Goal: Task Accomplishment & Management: Manage account settings

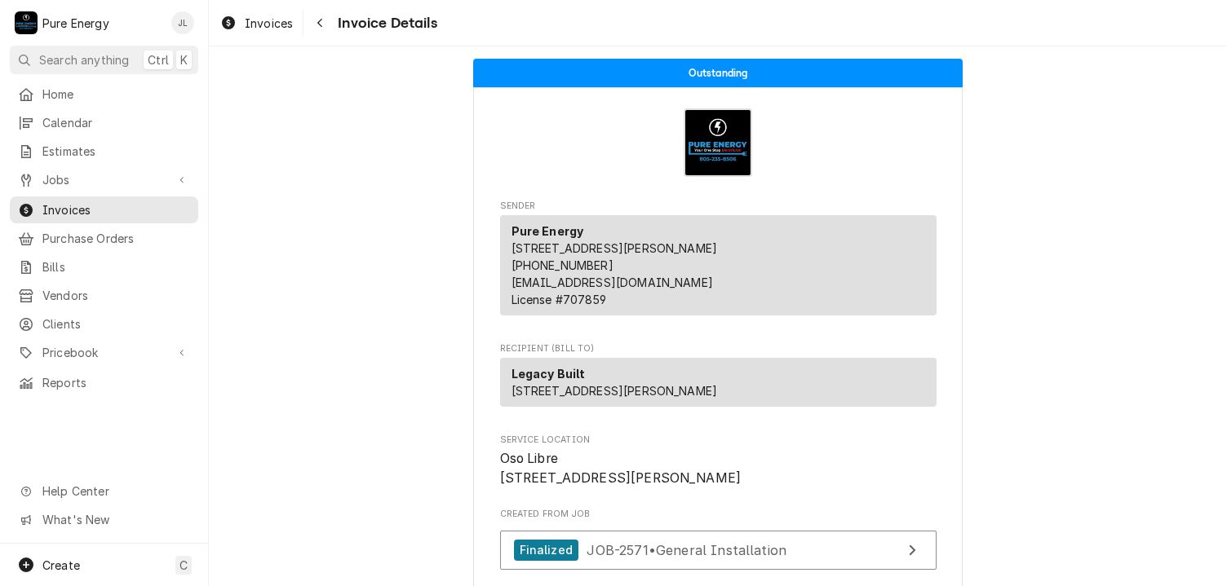
scroll to position [91, 0]
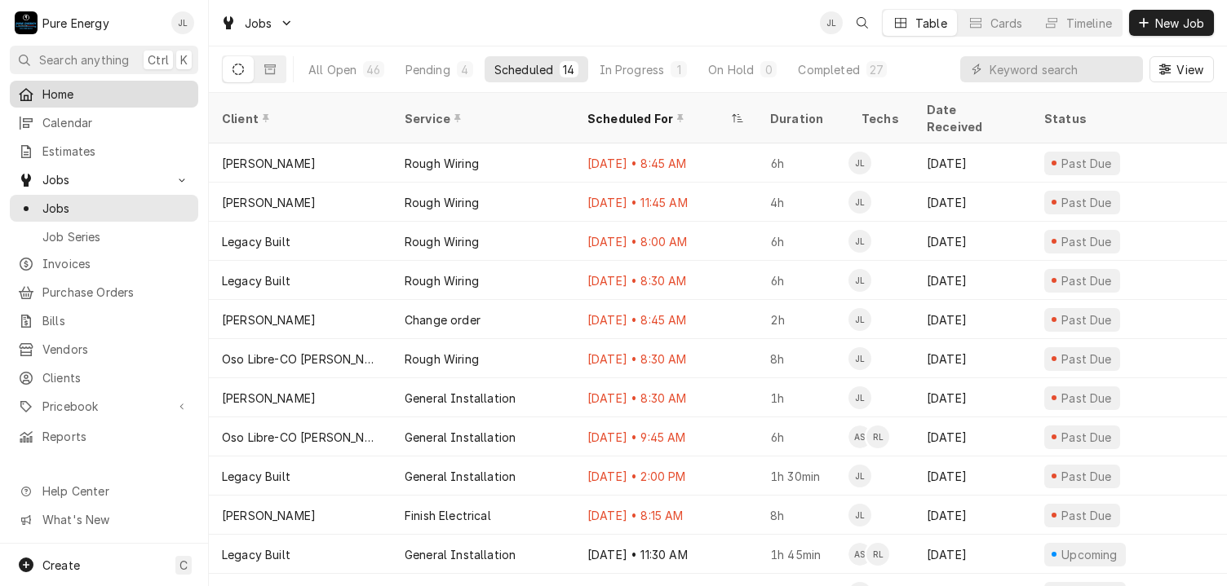
click at [119, 91] on span "Home" at bounding box center [116, 94] width 148 height 17
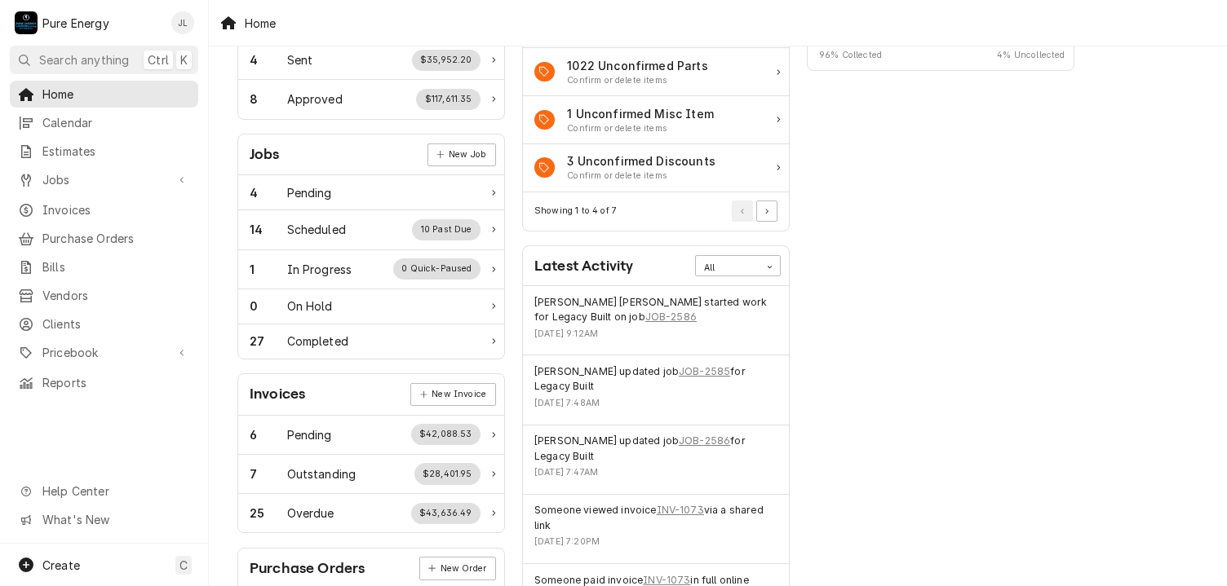
scroll to position [326, 0]
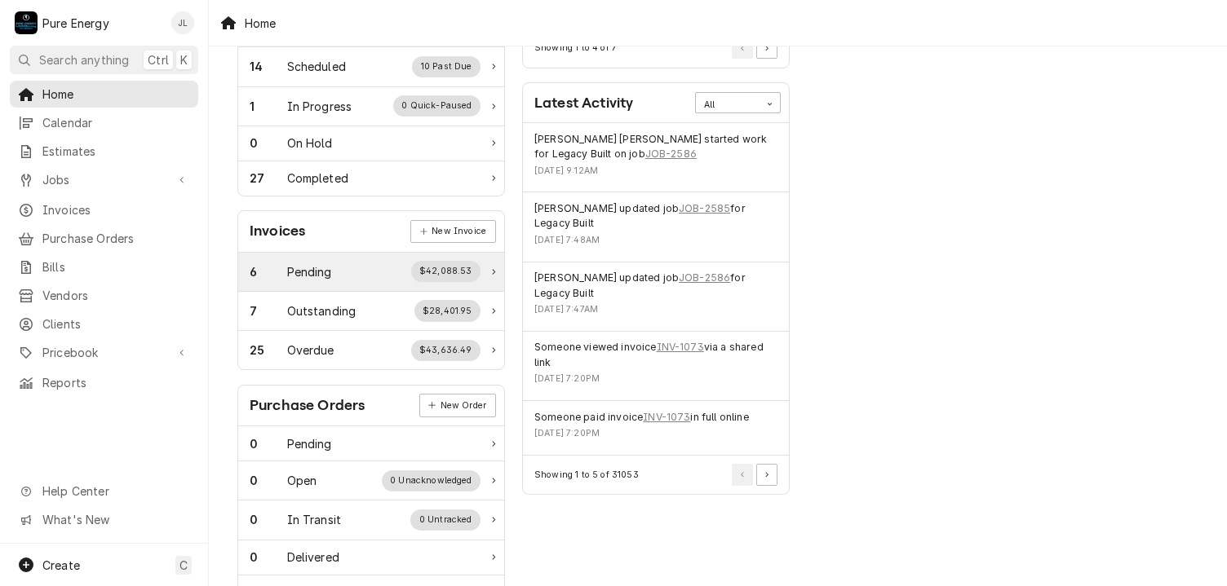
click at [331, 263] on div "Pending" at bounding box center [309, 271] width 45 height 17
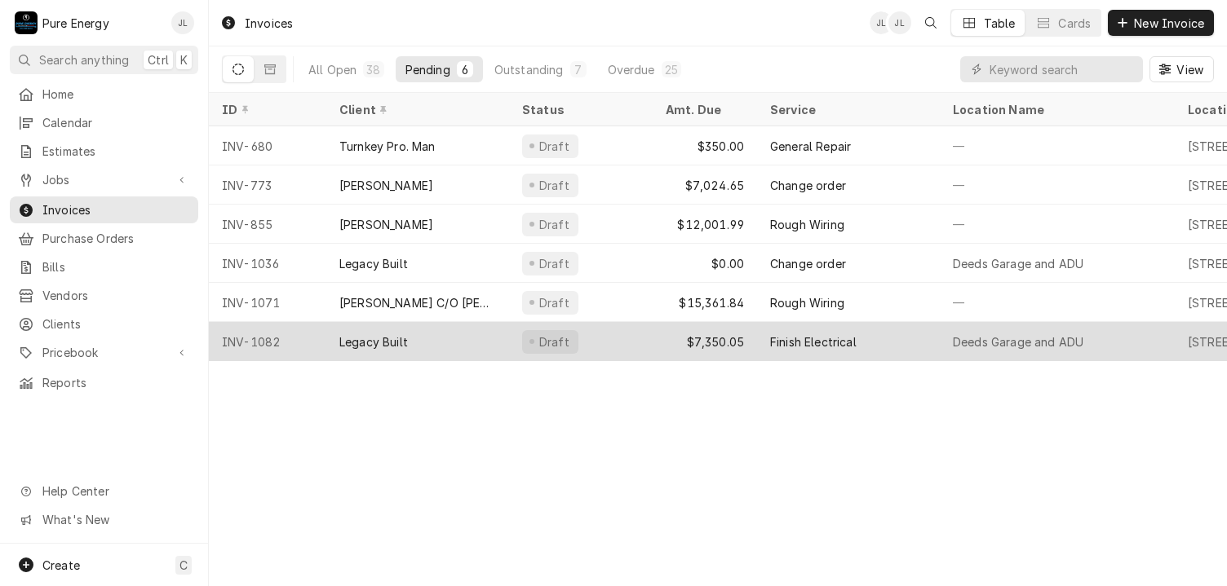
click at [904, 340] on div "Finish Electrical" at bounding box center [848, 341] width 183 height 39
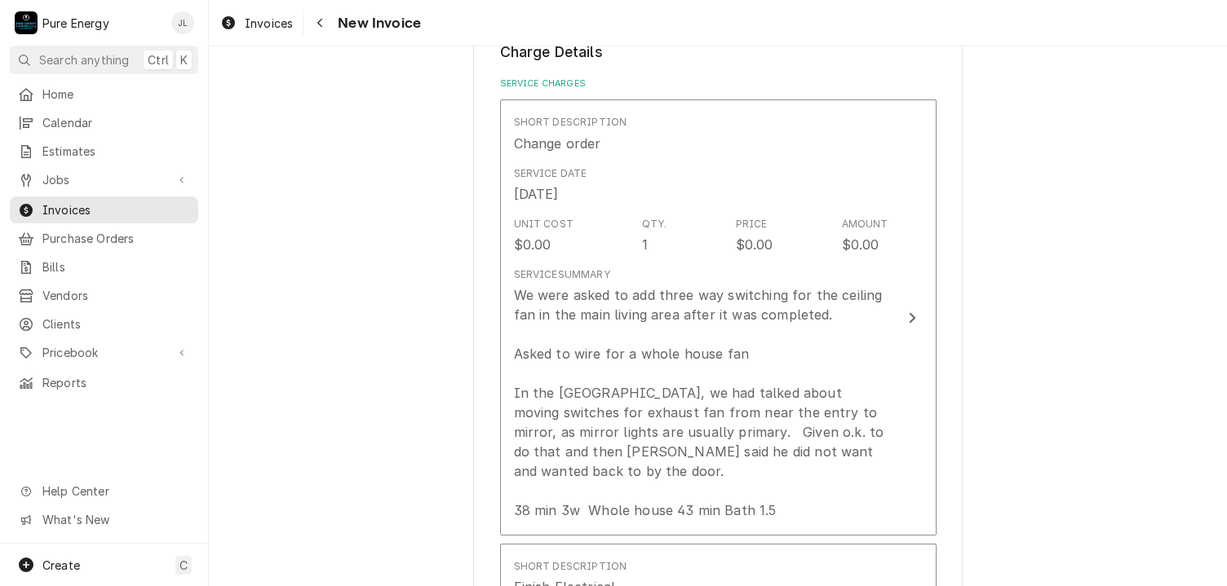
scroll to position [1387, 0]
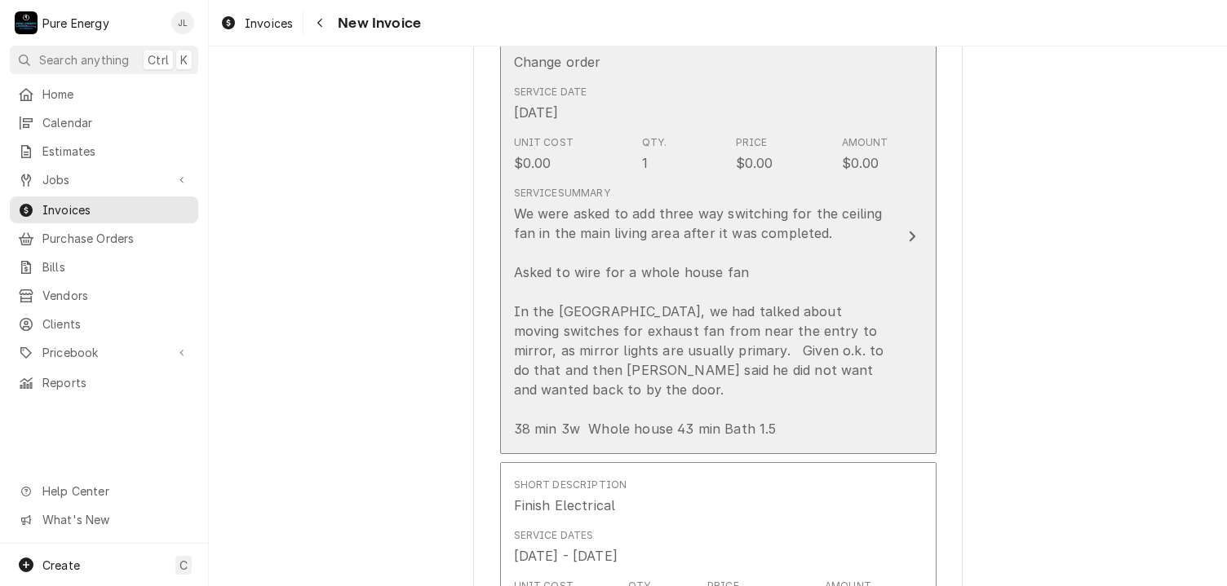
click at [800, 110] on div "Service Date Jun 5, 2025" at bounding box center [701, 103] width 374 height 51
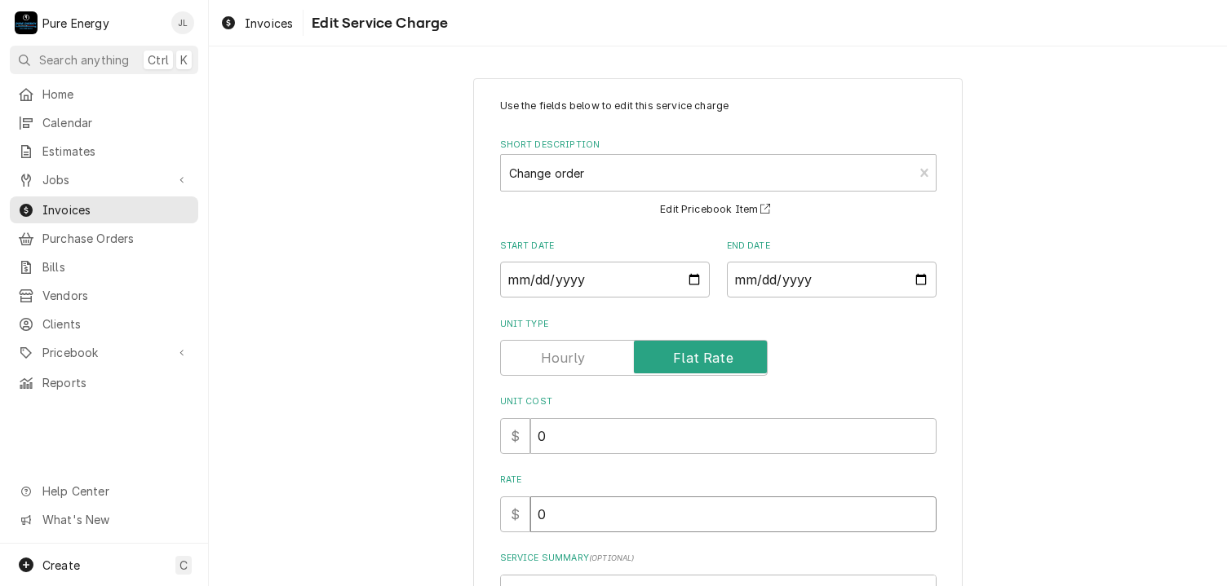
click at [577, 505] on input "0" at bounding box center [733, 515] width 406 height 36
type textarea "x"
type input "3"
type textarea "x"
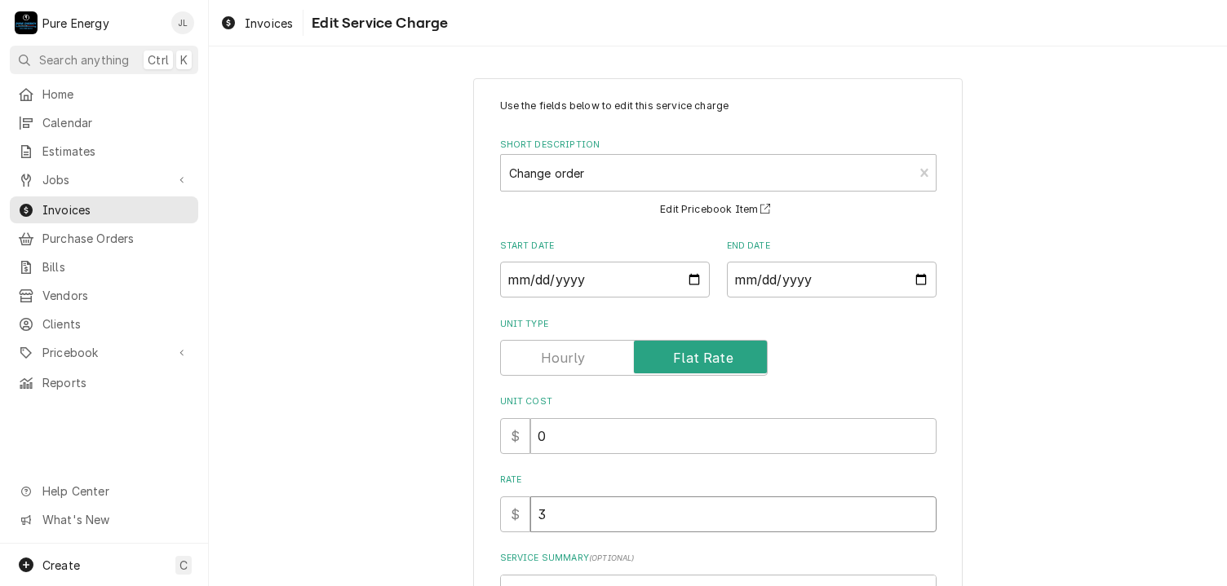
type input "39"
type textarea "x"
type input "399"
type textarea "x"
type input "399.0"
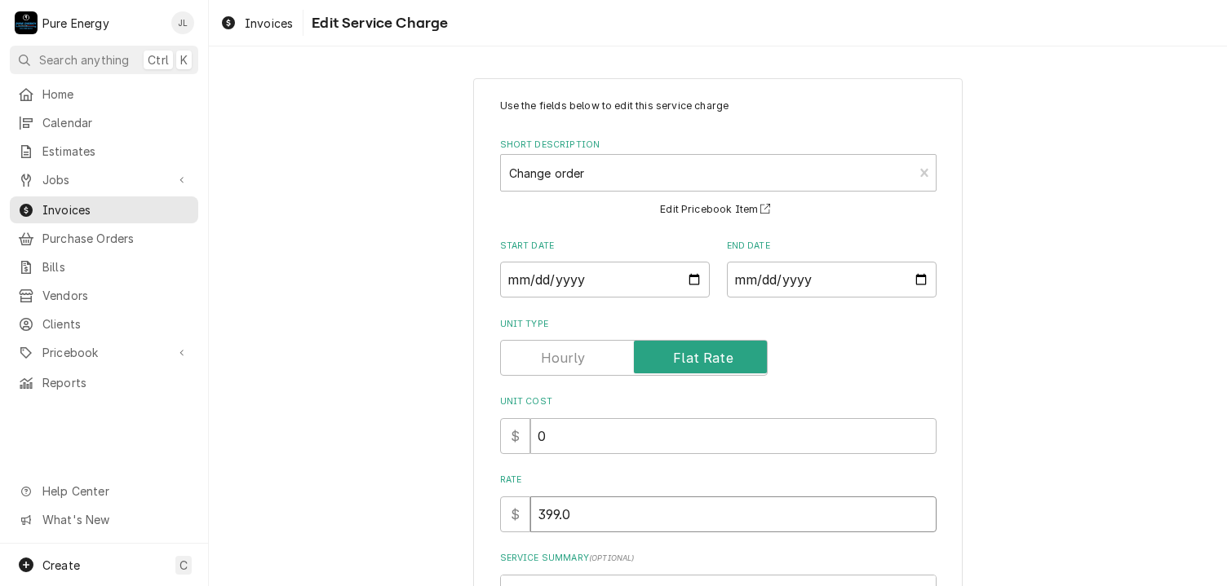
type textarea "x"
type input "399.00"
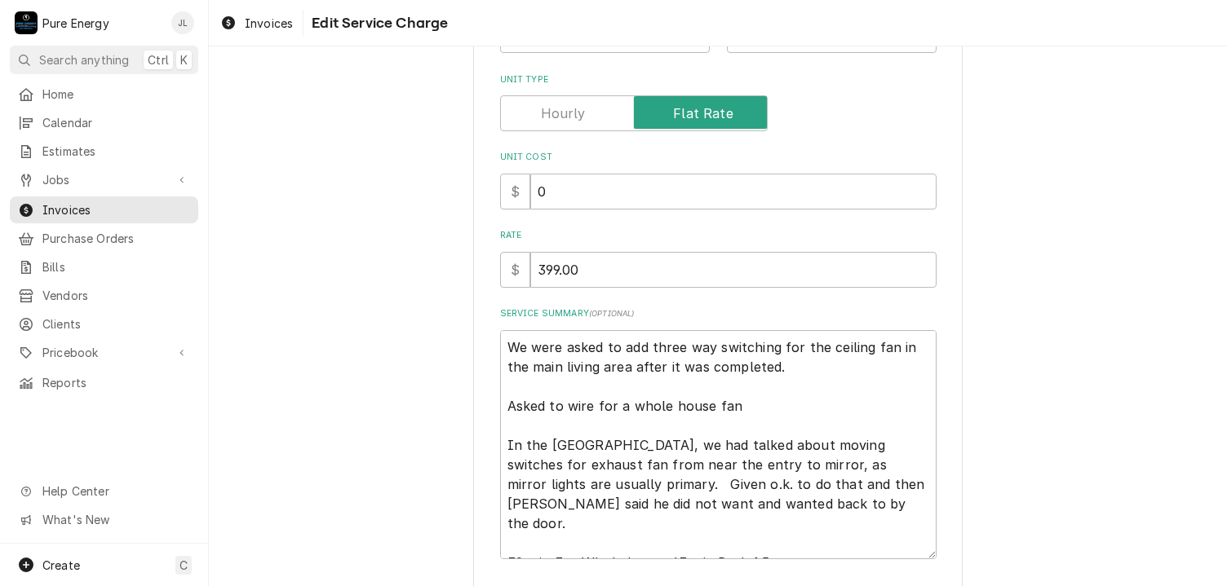
scroll to position [326, 0]
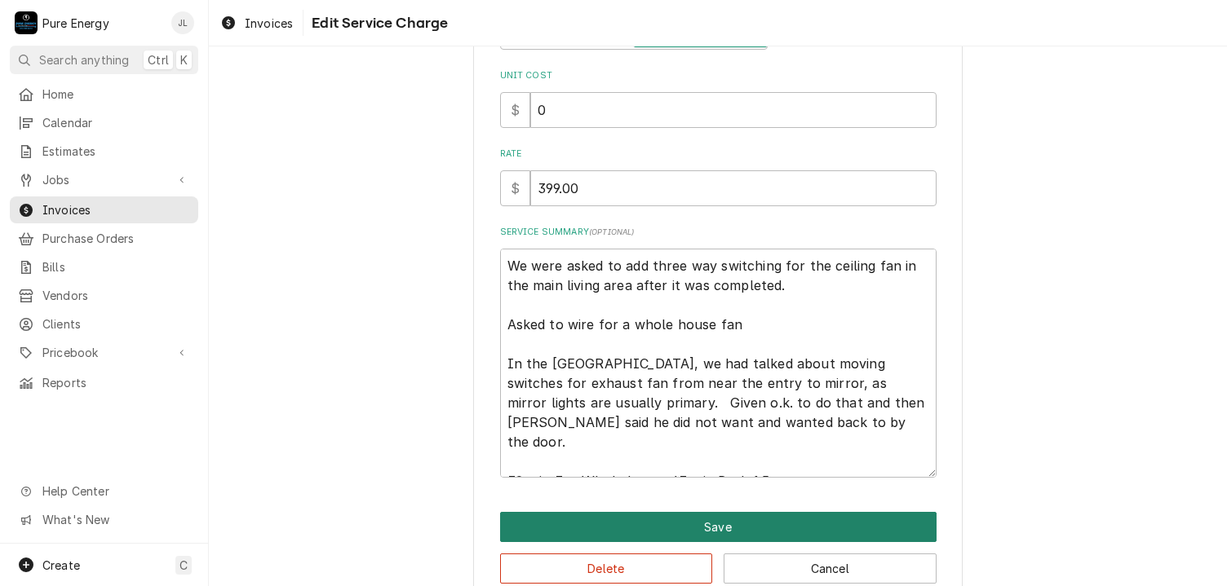
click at [708, 515] on button "Save" at bounding box center [718, 527] width 436 height 30
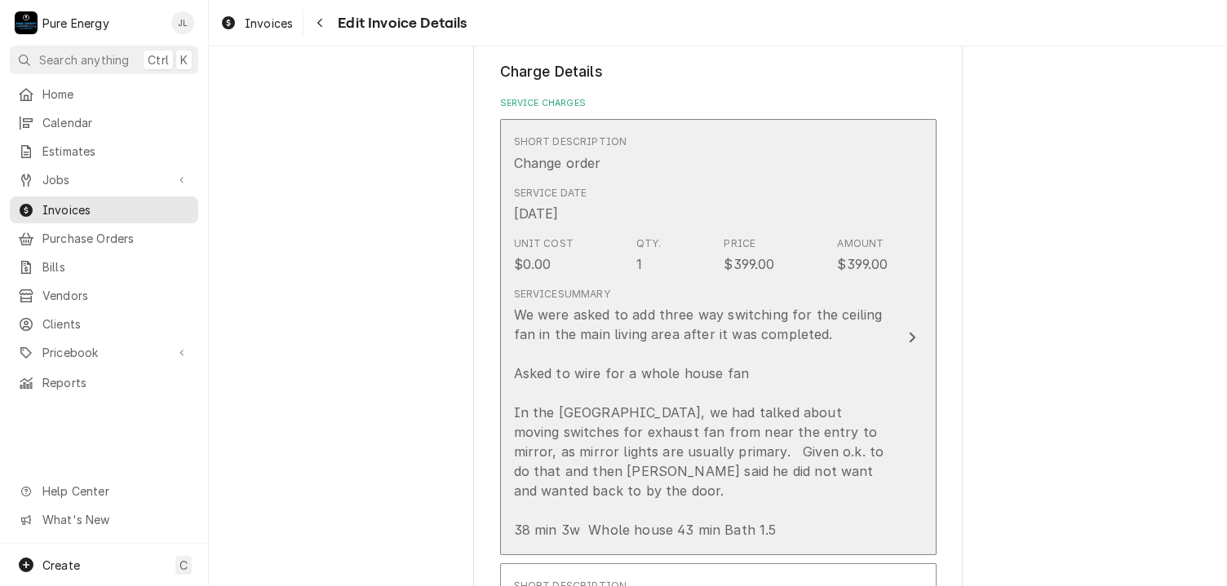
scroll to position [1367, 0]
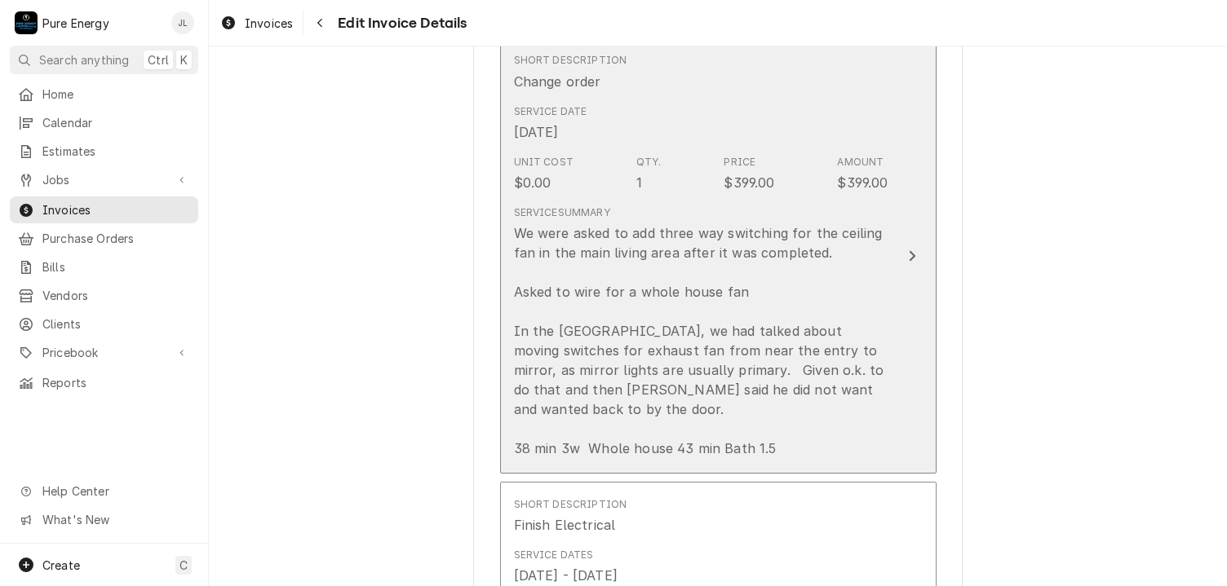
click at [870, 286] on div "We were asked to add three way switching for the ceiling fan in the main living…" at bounding box center [701, 340] width 374 height 235
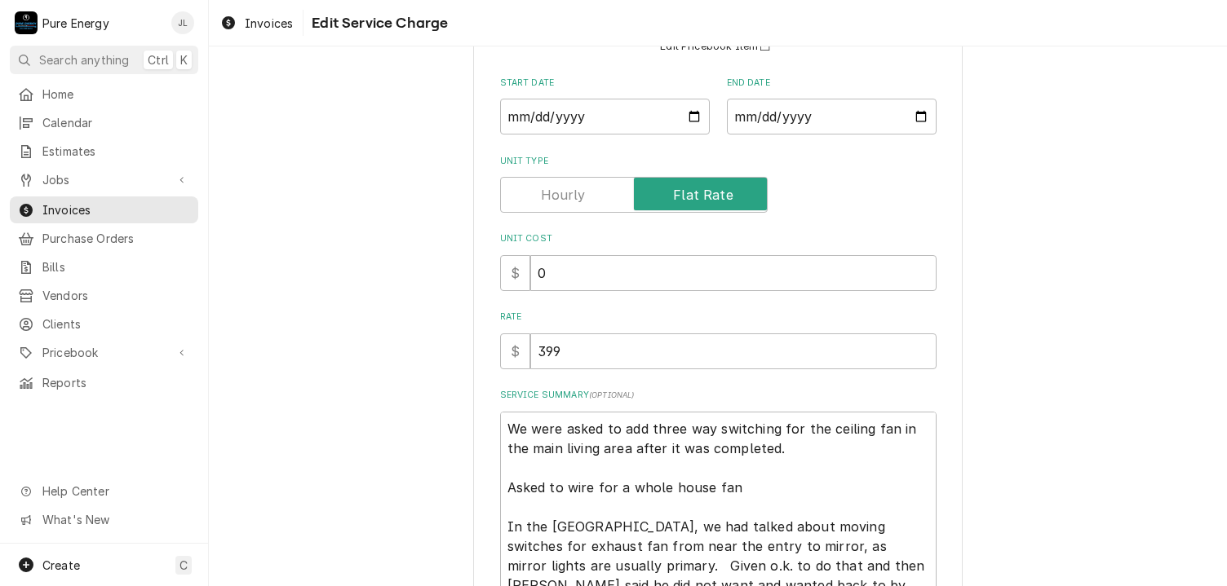
scroll to position [326, 0]
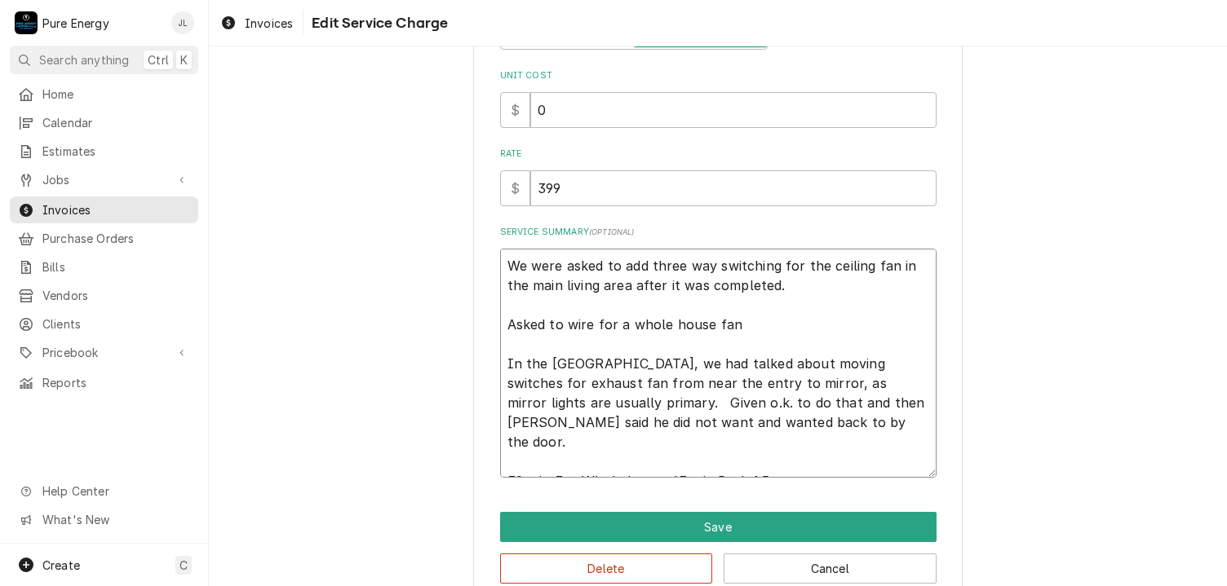
click at [789, 469] on textarea "We were asked to add three way switching for the ceiling fan in the main living…" at bounding box center [718, 364] width 436 height 230
type textarea "x"
type textarea "We were asked to add three way switching for the ceiling fan in the main living…"
type textarea "x"
type textarea "We were asked to add three way switching for the ceiling fan in the main living…"
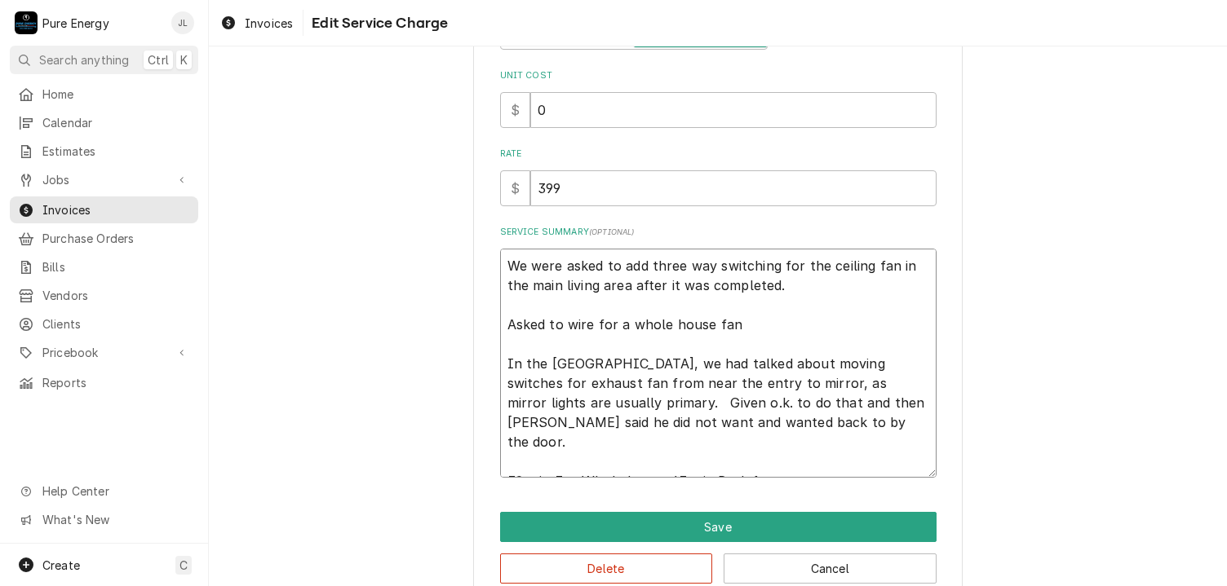
type textarea "x"
type textarea "We were asked to add three way switching for the ceiling fan in the main living…"
type textarea "x"
type textarea "We were asked to add three way switching for the ceiling fan in the main living…"
type textarea "x"
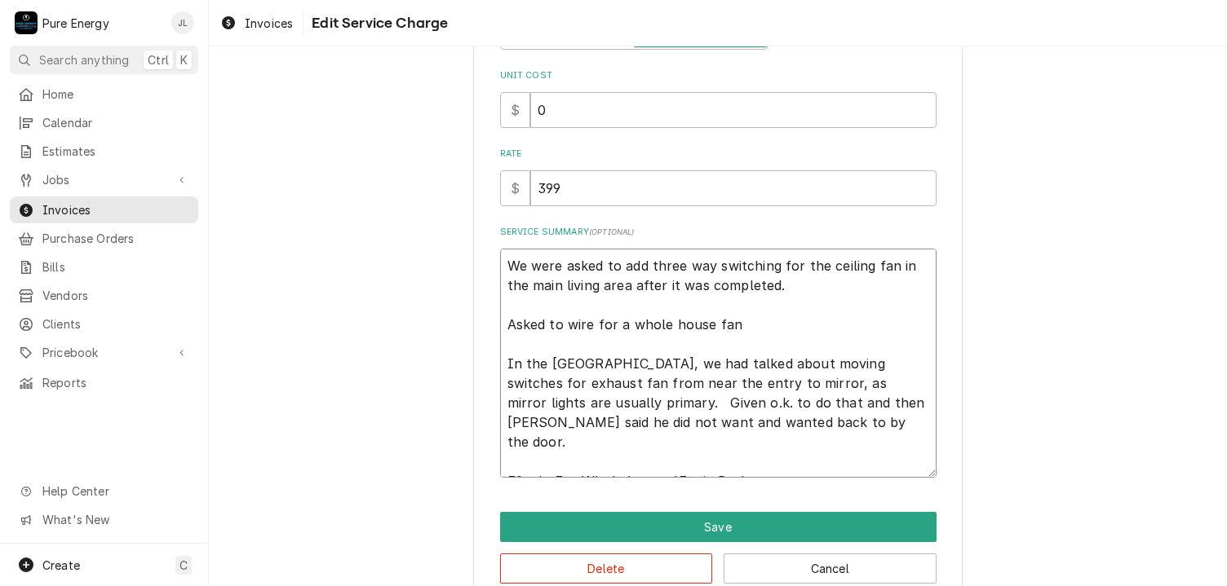
type textarea "We were asked to add three way switching for the ceiling fan in the main living…"
type textarea "x"
type textarea "We were asked to add three way switching for the ceiling fan in the main living…"
type textarea "x"
type textarea "We were asked to add three way switching for the ceiling fan in the main living…"
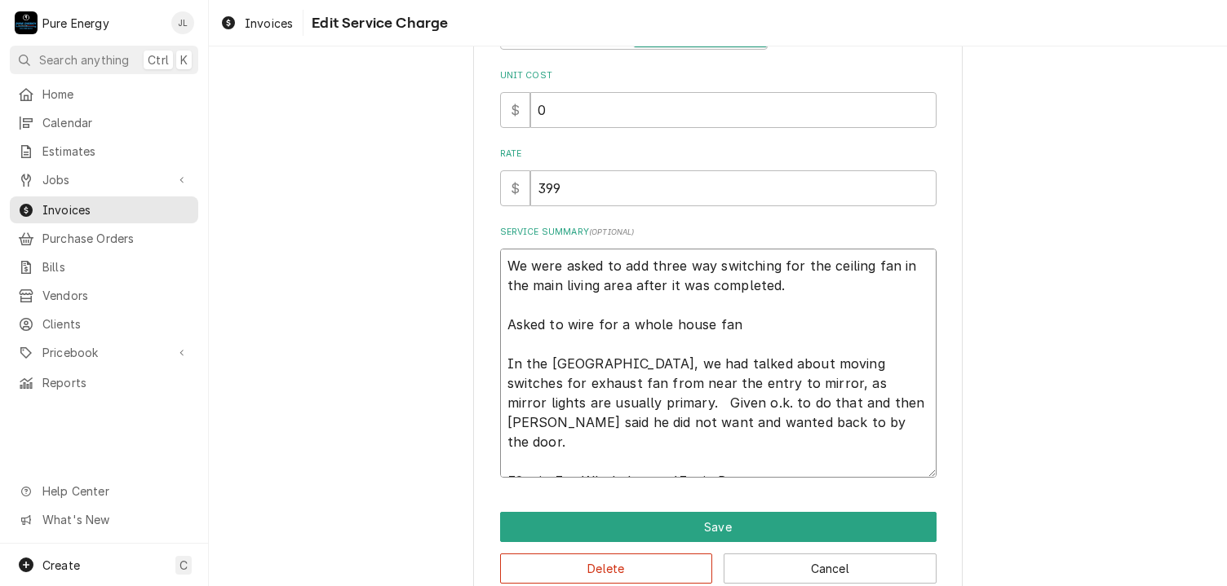
type textarea "x"
type textarea "We were asked to add three way switching for the ceiling fan in the main living…"
type textarea "x"
type textarea "We were asked to add three way switching for the ceiling fan in the main living…"
type textarea "x"
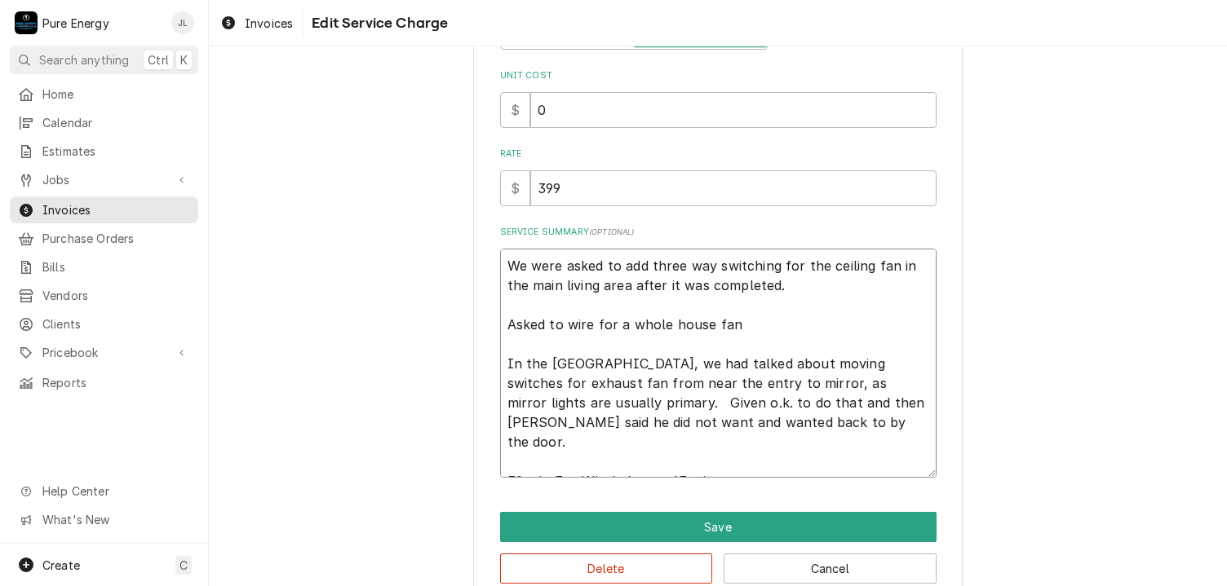
type textarea "We were asked to add three way switching for the ceiling fan in the main living…"
type textarea "x"
type textarea "We were asked to add three way switching for the ceiling fan in the main living…"
type textarea "x"
type textarea "We were asked to add three way switching for the ceiling fan in the main living…"
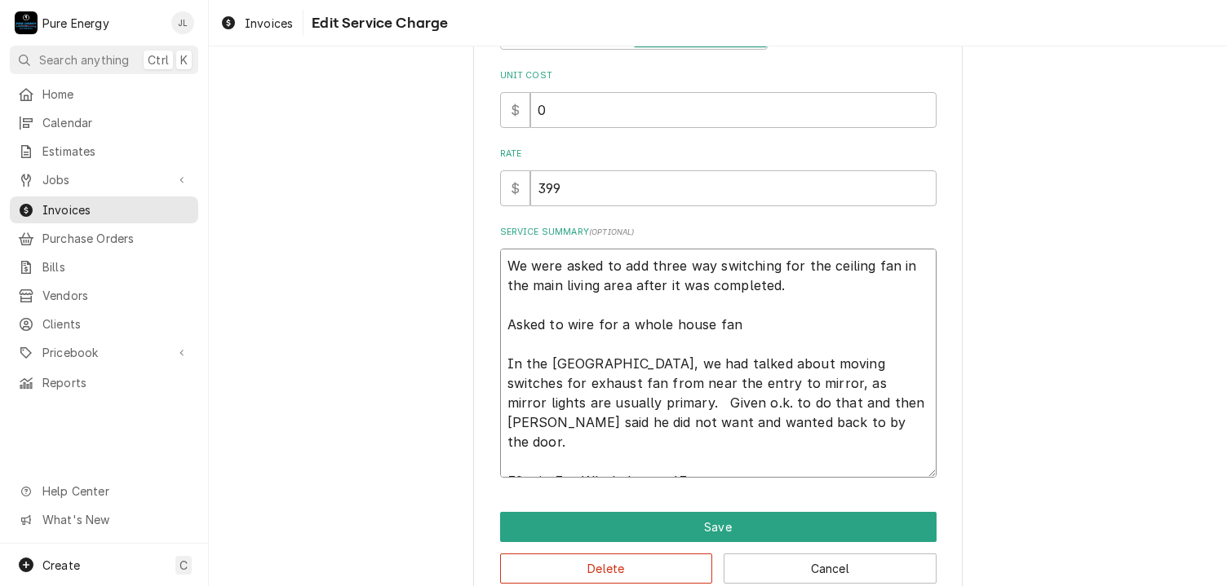
type textarea "x"
type textarea "We were asked to add three way switching for the ceiling fan in the main living…"
type textarea "x"
type textarea "We were asked to add three way switching for the ceiling fan in the main living…"
type textarea "x"
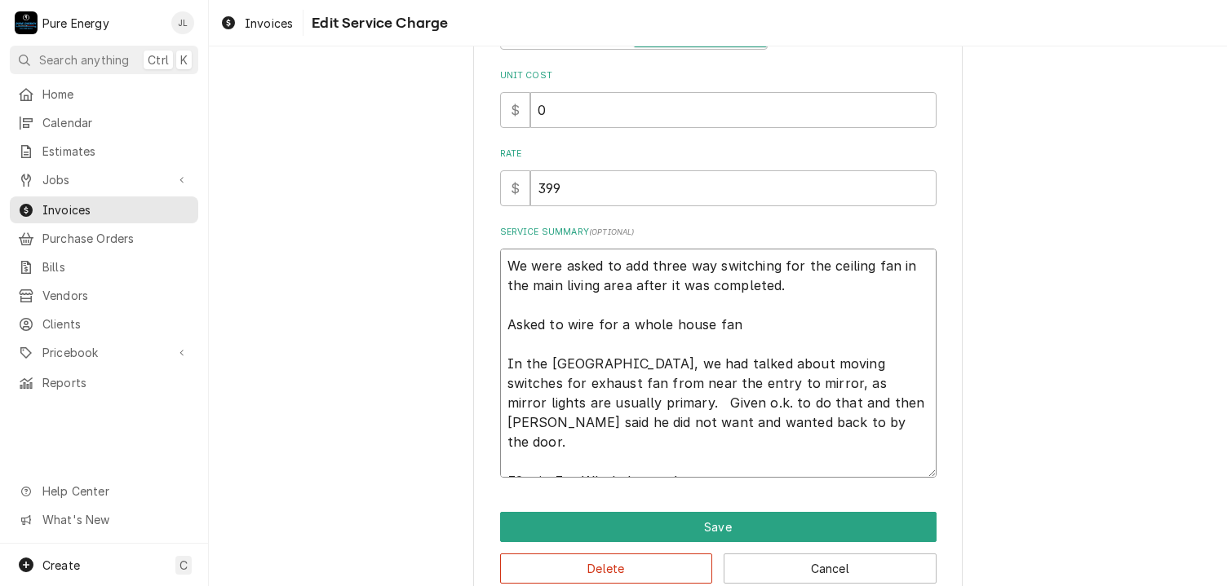
type textarea "We were asked to add three way switching for the ceiling fan in the main living…"
type textarea "x"
type textarea "We were asked to add three way switching for the ceiling fan in the main living…"
type textarea "x"
type textarea "We were asked to add three way switching for the ceiling fan in the main living…"
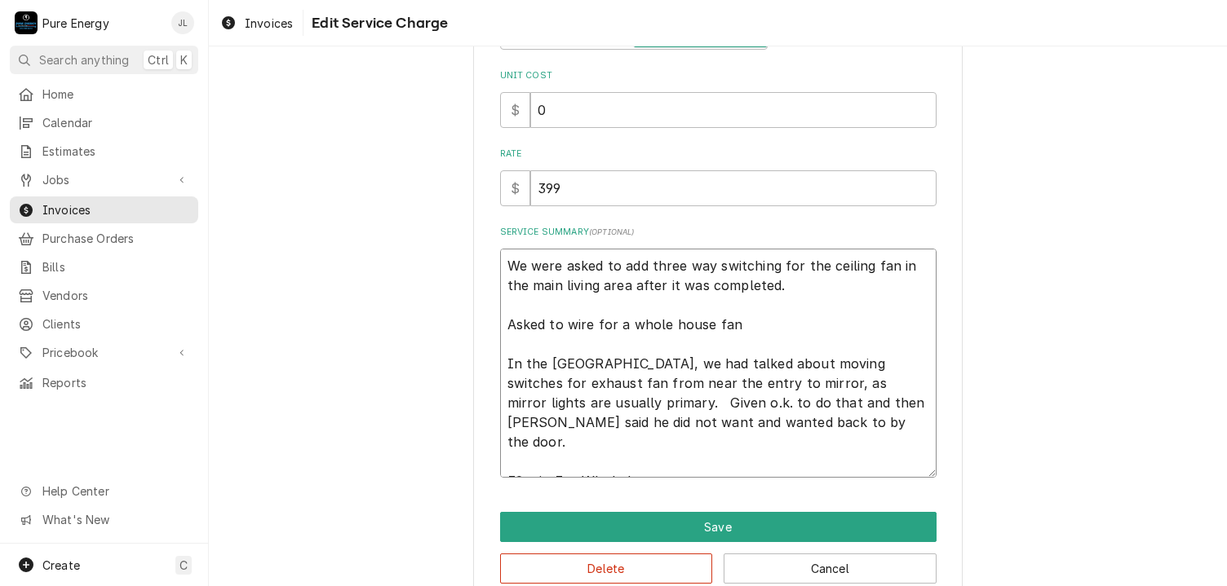
type textarea "x"
type textarea "We were asked to add three way switching for the ceiling fan in the main living…"
type textarea "x"
type textarea "We were asked to add three way switching for the ceiling fan in the main living…"
type textarea "x"
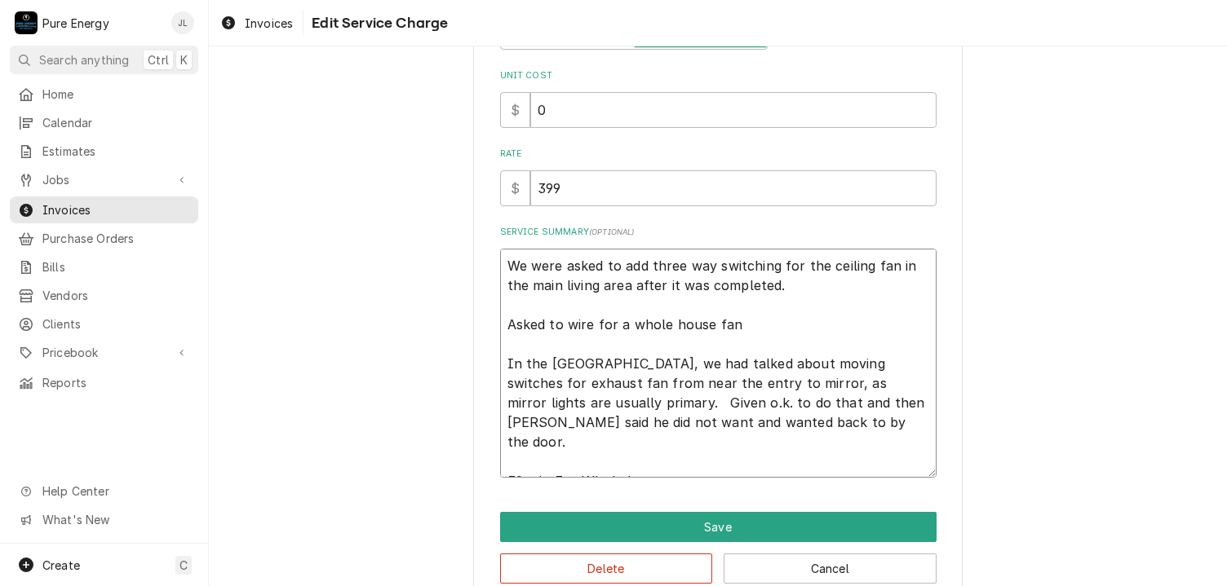
type textarea "We were asked to add three way switching for the ceiling fan in the main living…"
type textarea "x"
type textarea "We were asked to add three way switching for the ceiling fan in the main living…"
type textarea "x"
type textarea "We were asked to add three way switching for the ceiling fan in the main living…"
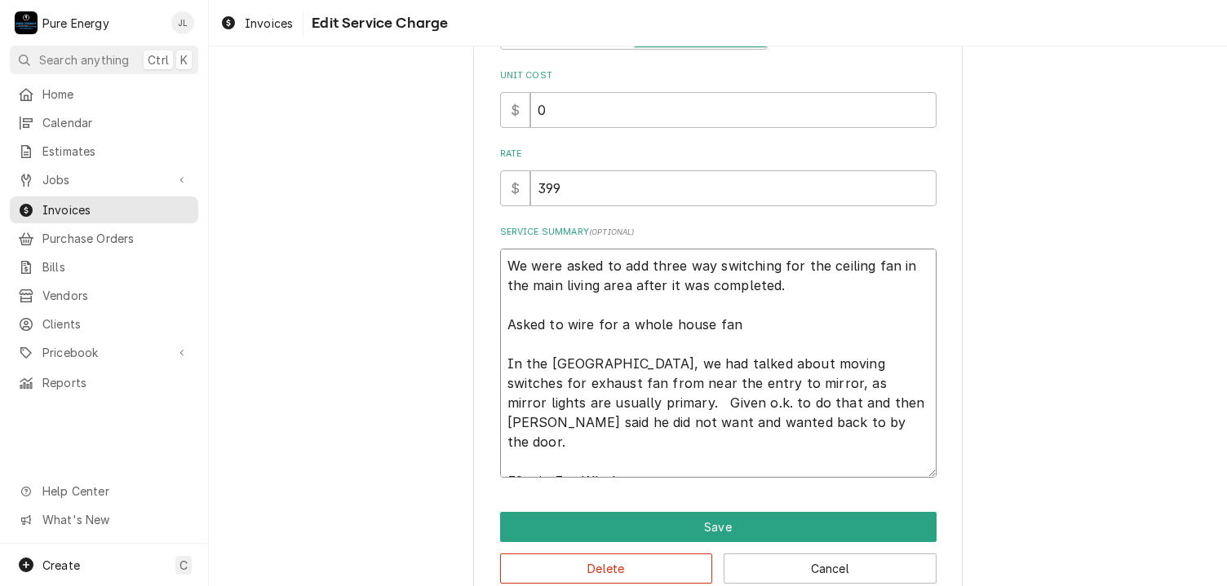
type textarea "x"
type textarea "We were asked to add three way switching for the ceiling fan in the main living…"
type textarea "x"
type textarea "We were asked to add three way switching for the ceiling fan in the main living…"
type textarea "x"
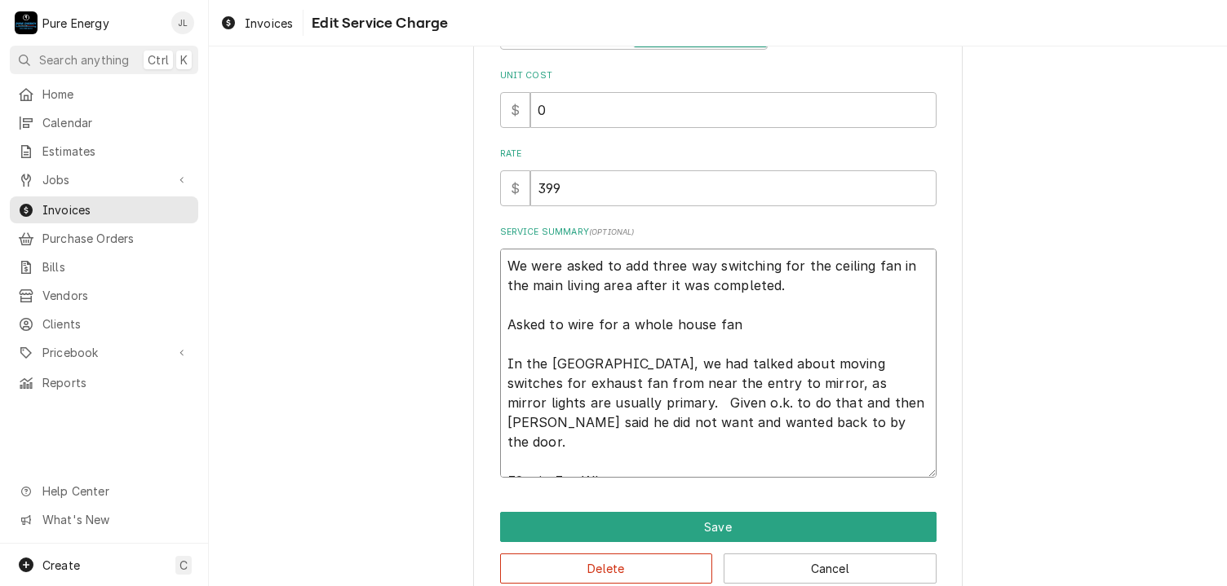
type textarea "We were asked to add three way switching for the ceiling fan in the main living…"
type textarea "x"
type textarea "We were asked to add three way switching for the ceiling fan in the main living…"
type textarea "x"
type textarea "We were asked to add three way switching for the ceiling fan in the main living…"
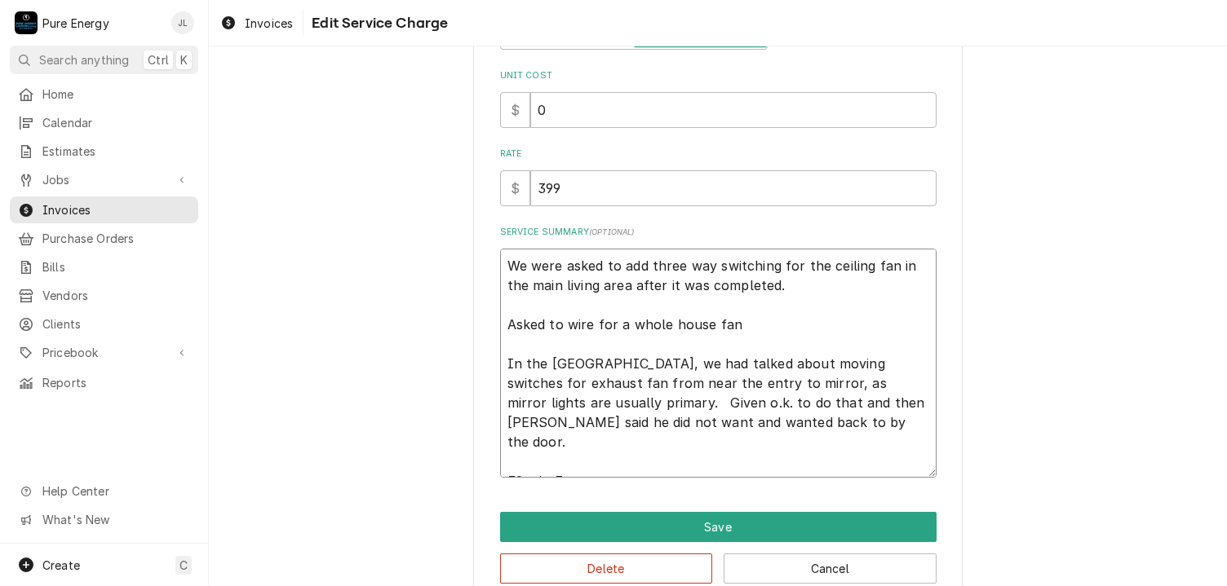
type textarea "x"
type textarea "We were asked to add three way switching for the ceiling fan in the main living…"
type textarea "x"
type textarea "We were asked to add three way switching for the ceiling fan in the main living…"
type textarea "x"
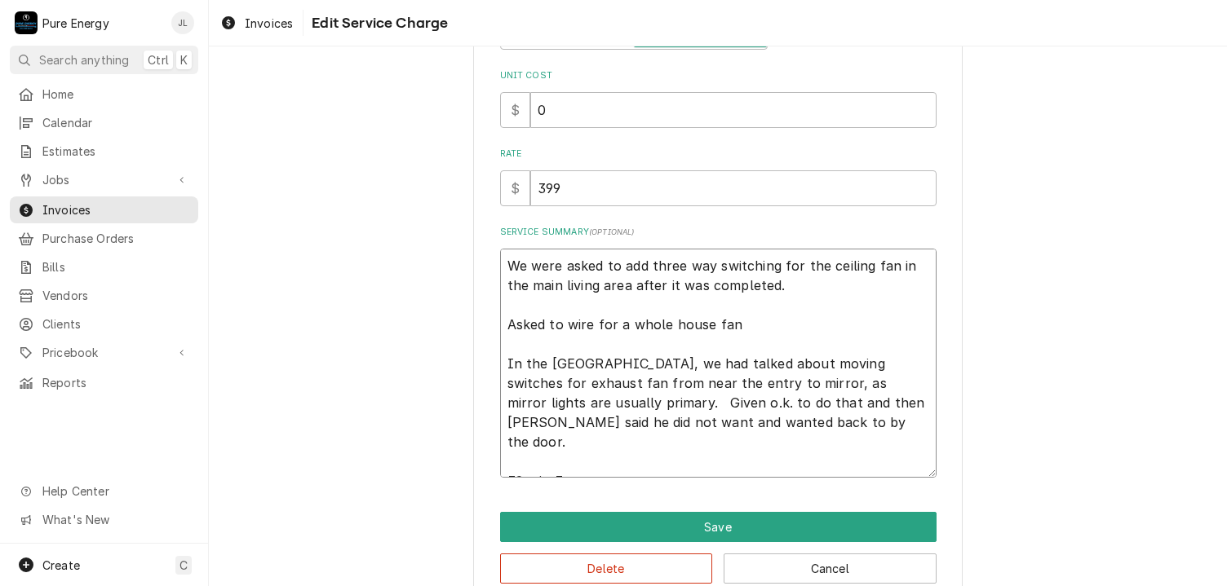
type textarea "We were asked to add three way switching for the ceiling fan in the main living…"
type textarea "x"
type textarea "We were asked to add three way switching for the ceiling fan in the main living…"
type textarea "x"
type textarea "We were asked to add three way switching for the ceiling fan in the main living…"
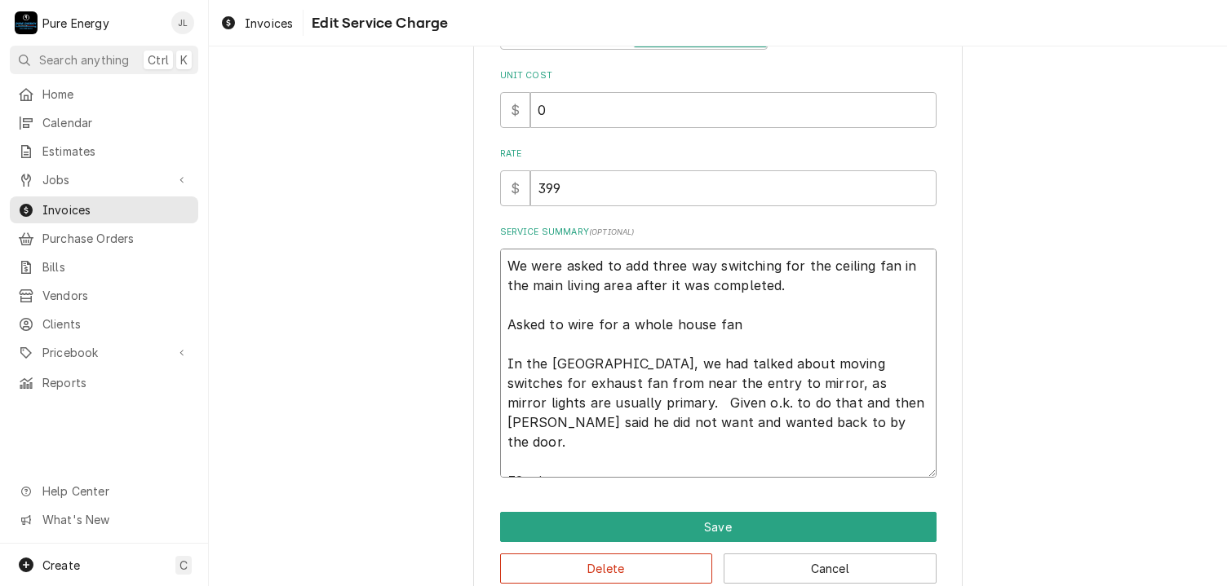
type textarea "x"
type textarea "We were asked to add three way switching for the ceiling fan in the main living…"
type textarea "x"
type textarea "We were asked to add three way switching for the ceiling fan in the main living…"
type textarea "x"
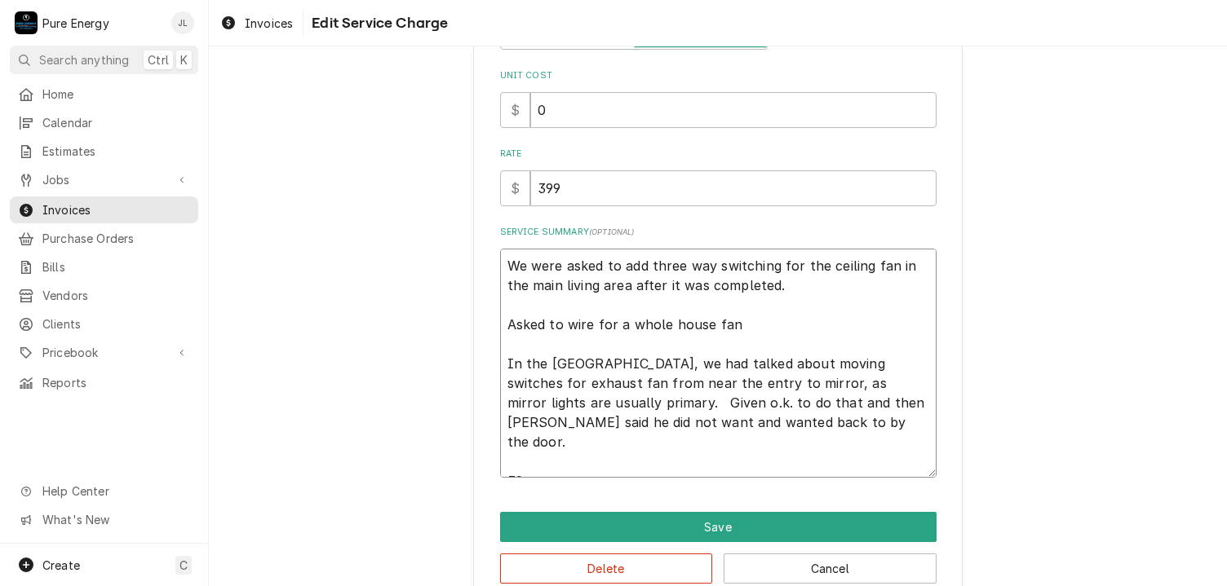
type textarea "We were asked to add three way switching for the ceiling fan in the main living…"
type textarea "x"
type textarea "We were asked to add three way switching for the ceiling fan in the main living…"
type textarea "x"
type textarea "We were asked to add three way switching for the ceiling fan in the main living…"
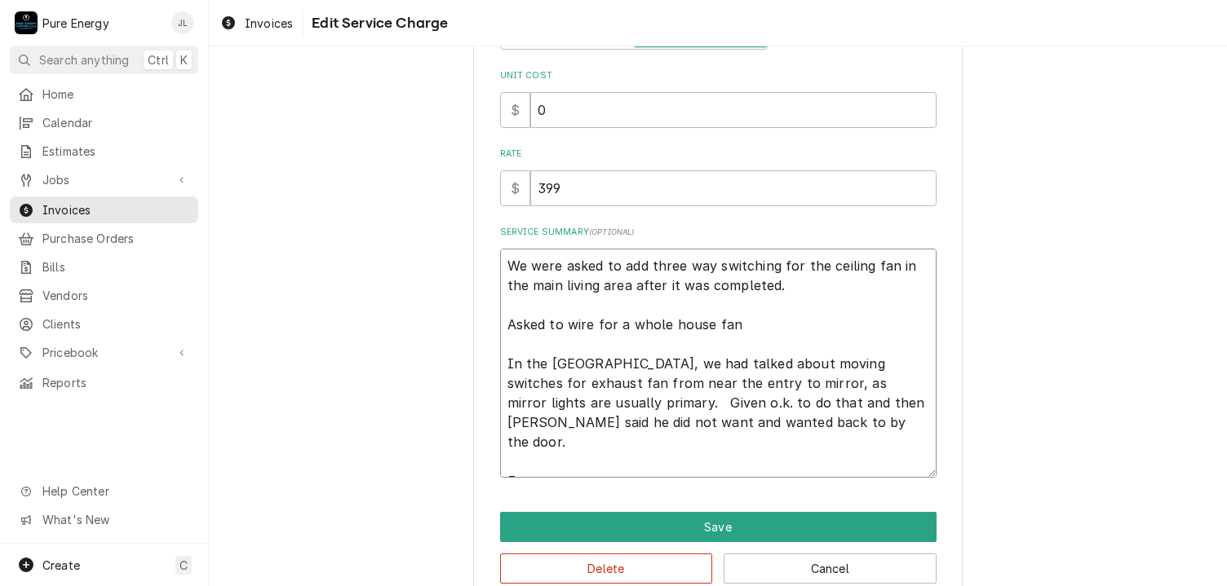
type textarea "x"
type textarea "We were asked to add three way switching for the ceiling fan in the main living…"
type textarea "x"
type textarea "We were asked to add three way switching for the ceiling fan in the main living…"
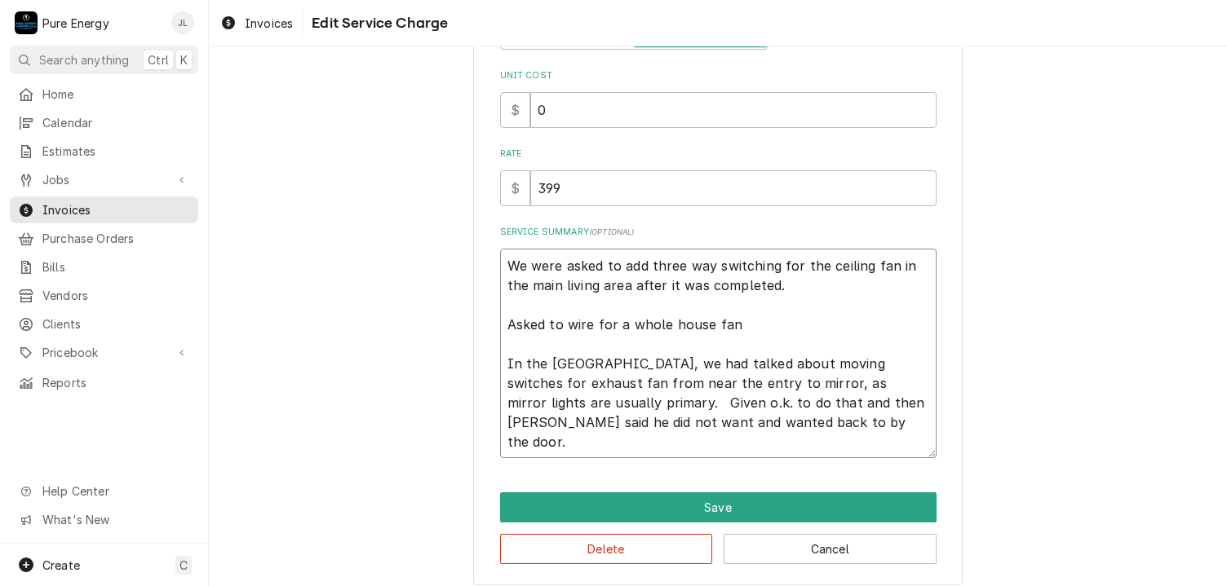
type textarea "x"
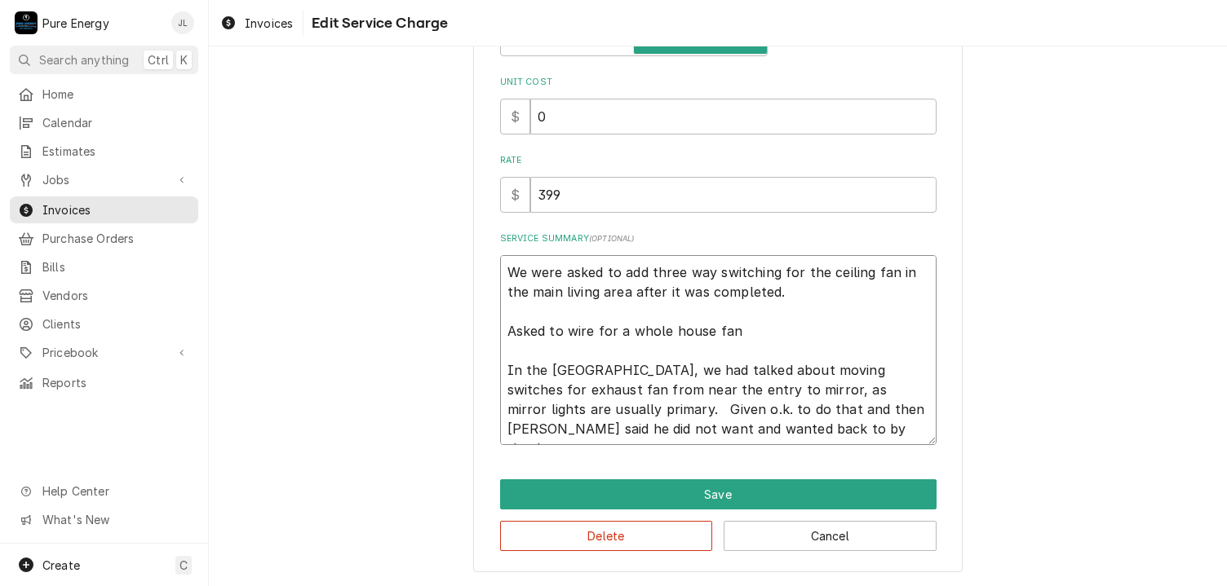
scroll to position [318, 0]
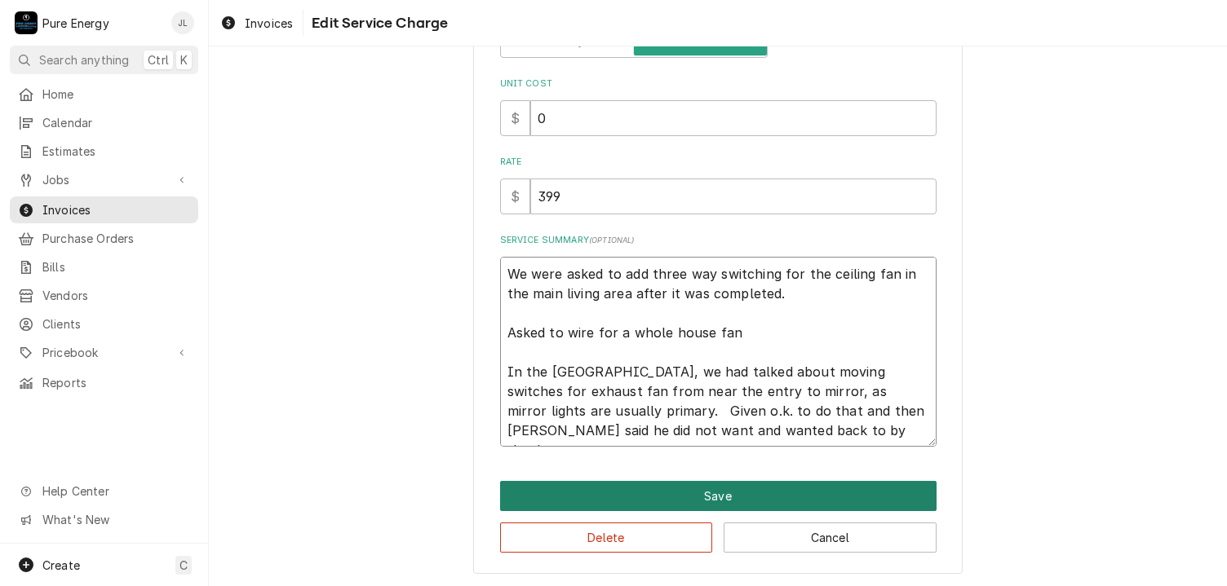
type textarea "We were asked to add three way switching for the ceiling fan in the main living…"
click at [690, 493] on button "Save" at bounding box center [718, 496] width 436 height 30
type textarea "x"
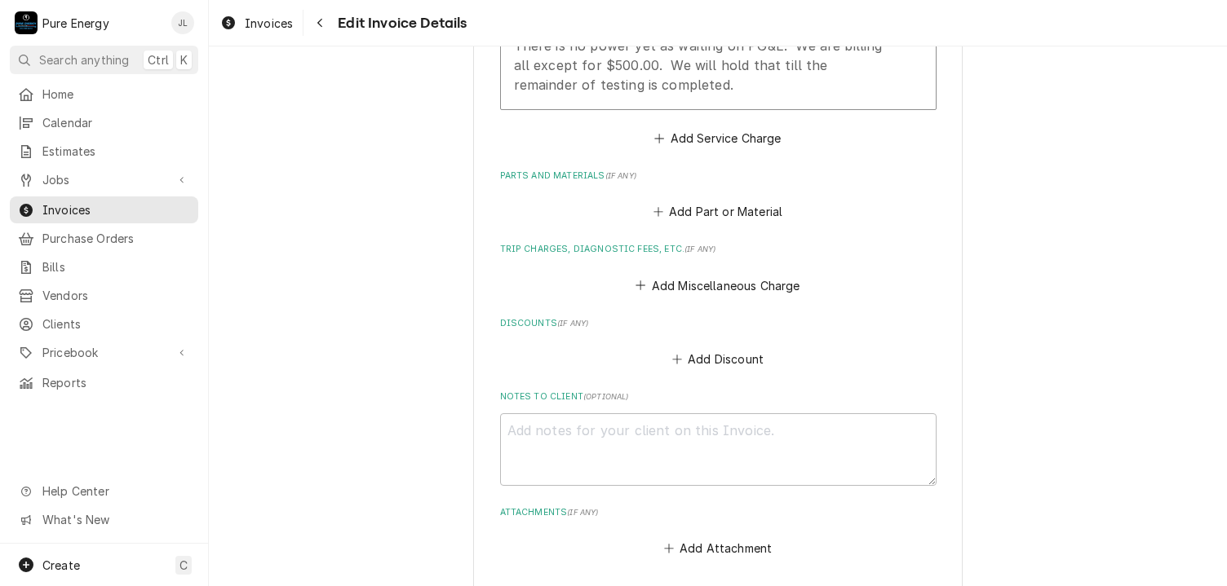
scroll to position [1918, 0]
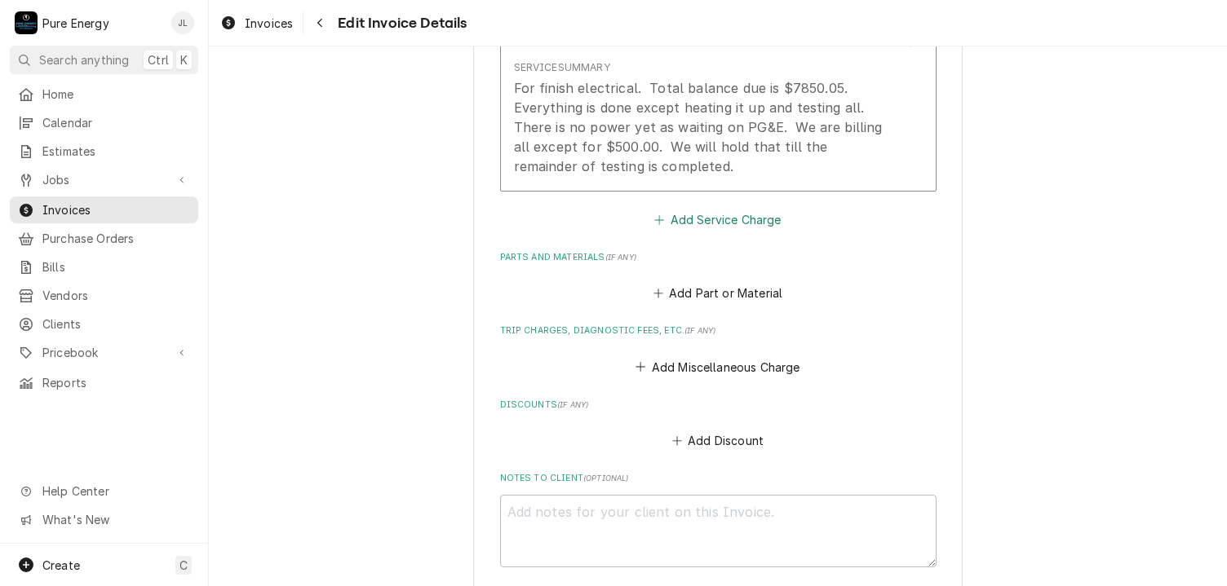
click at [737, 208] on button "Add Service Charge" at bounding box center [718, 219] width 132 height 23
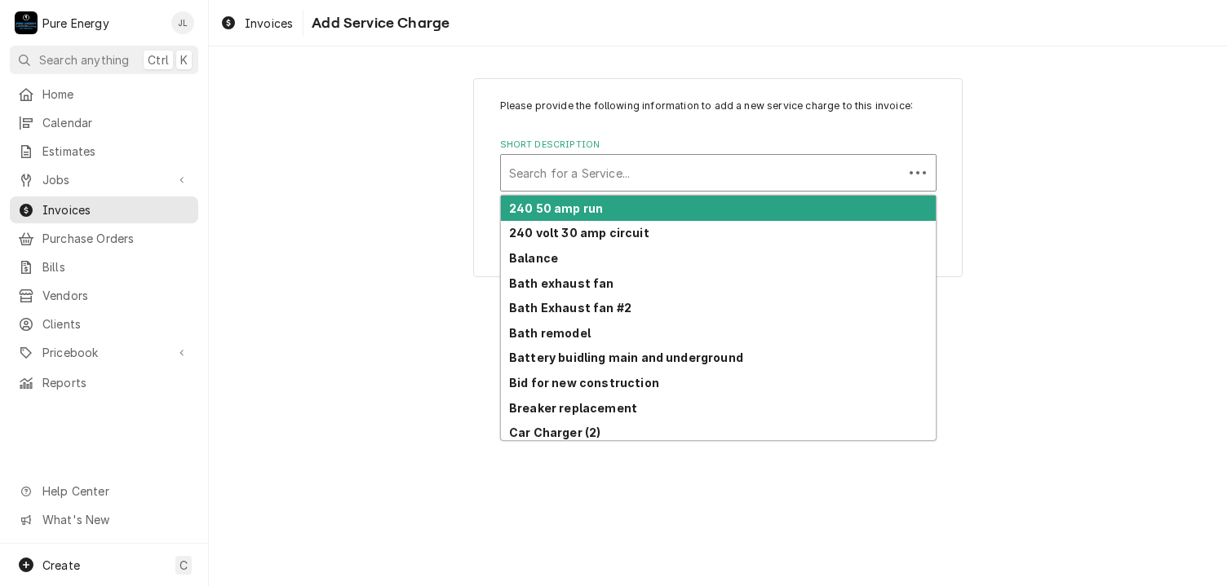
click at [626, 173] on div "Short Description" at bounding box center [702, 172] width 386 height 29
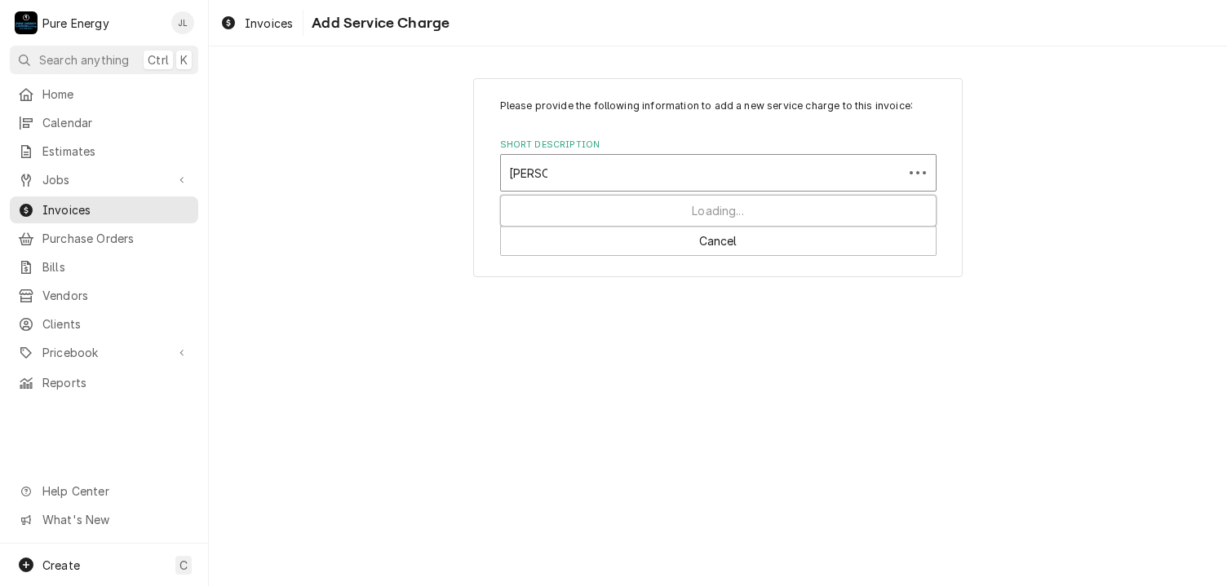
type input "Change"
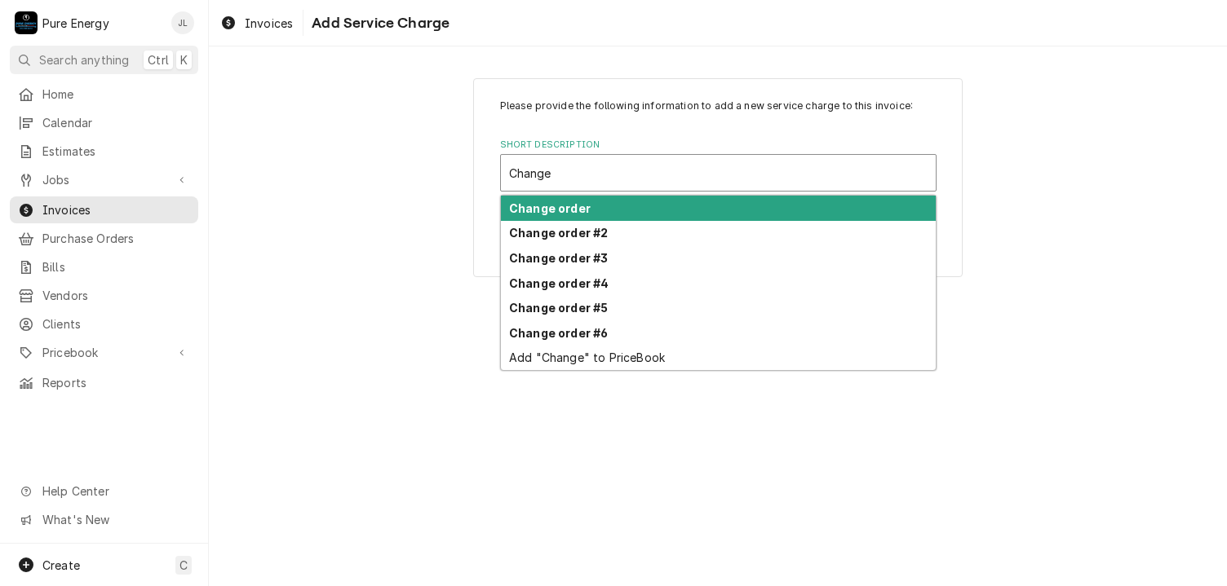
click at [620, 210] on div "Change order" at bounding box center [718, 208] width 435 height 25
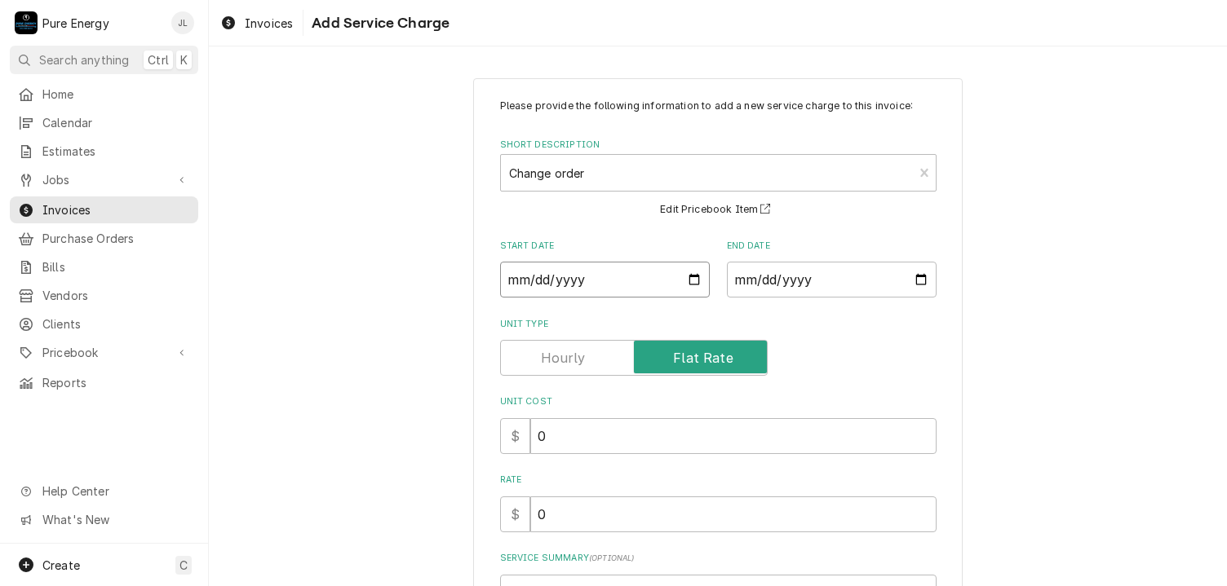
click at [686, 283] on input "Start Date" at bounding box center [605, 280] width 210 height 36
type textarea "x"
type input "2025-09-17"
click at [920, 281] on input "End Date" at bounding box center [832, 280] width 210 height 36
type input "2025-09-17"
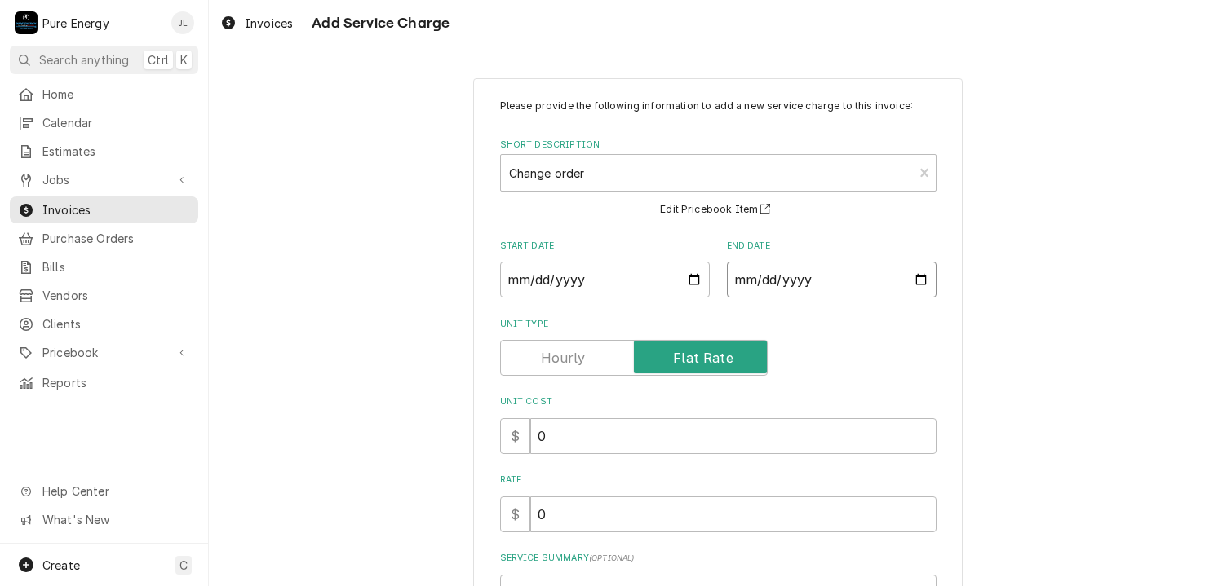
scroll to position [160, 0]
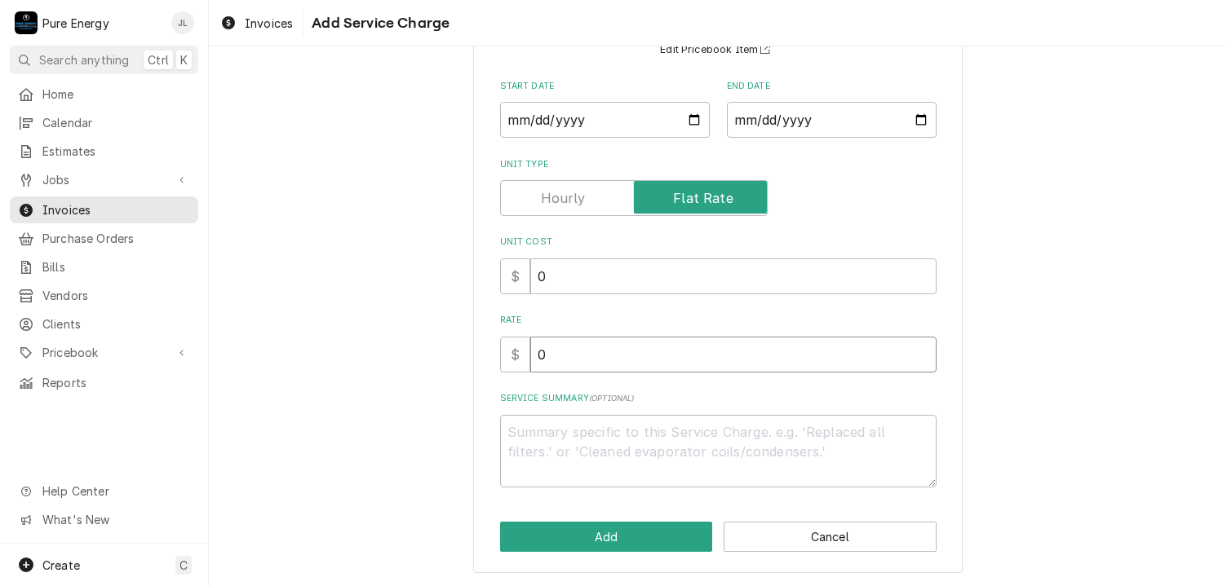
click at [616, 353] on input "0" at bounding box center [733, 355] width 406 height 36
type textarea "x"
type input "1"
type textarea "x"
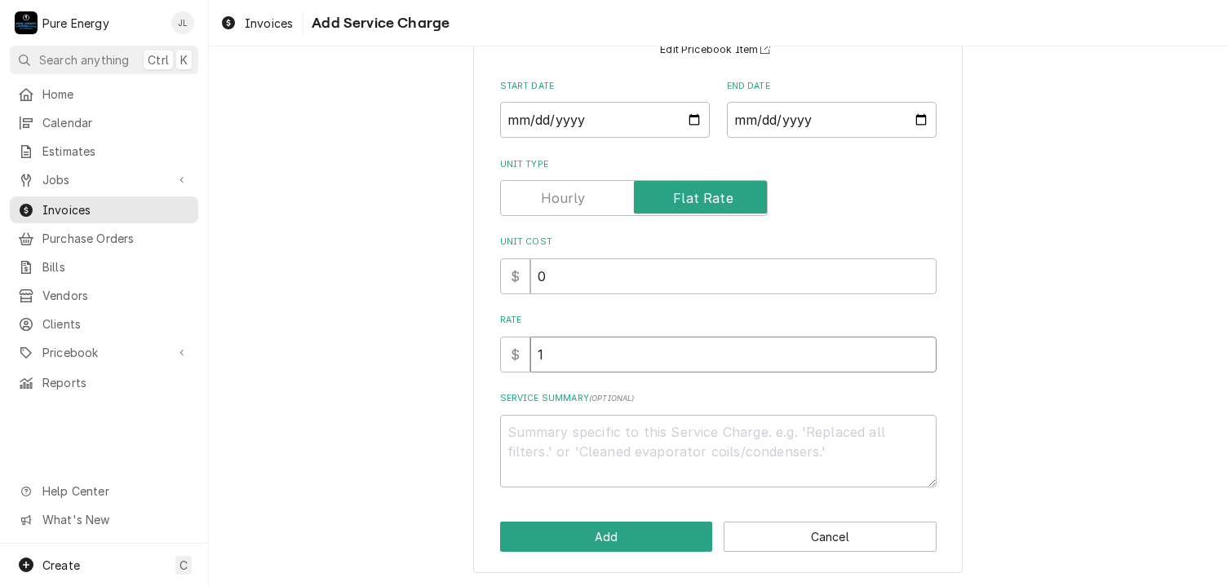
type input "14"
type textarea "x"
type input "140"
type textarea "x"
type input "14"
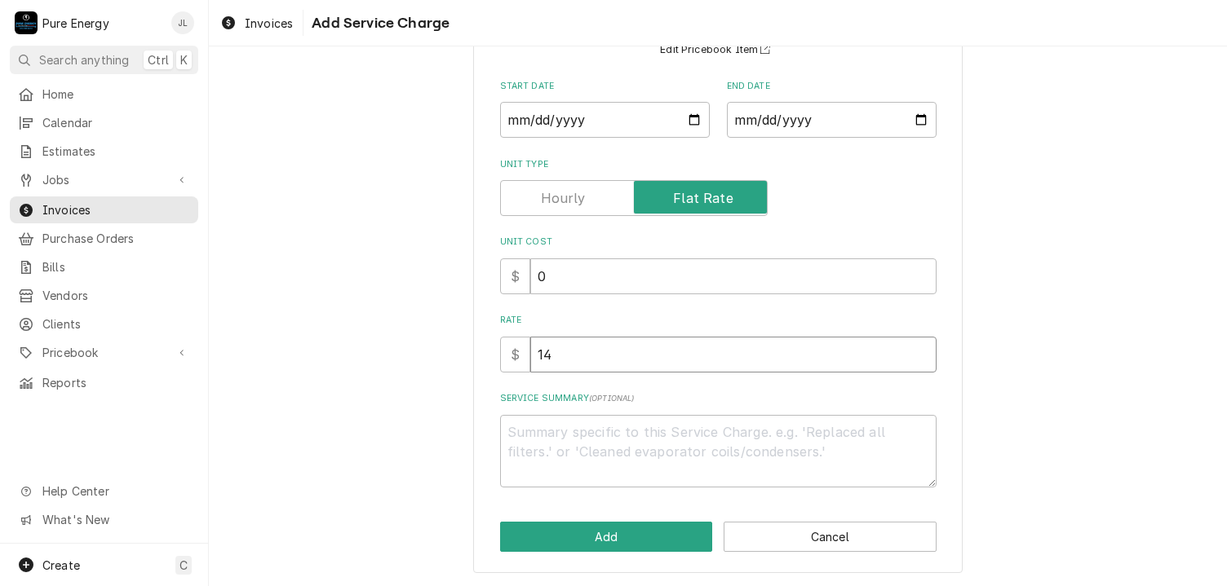
type textarea "x"
type input "1"
type textarea "x"
type input "1"
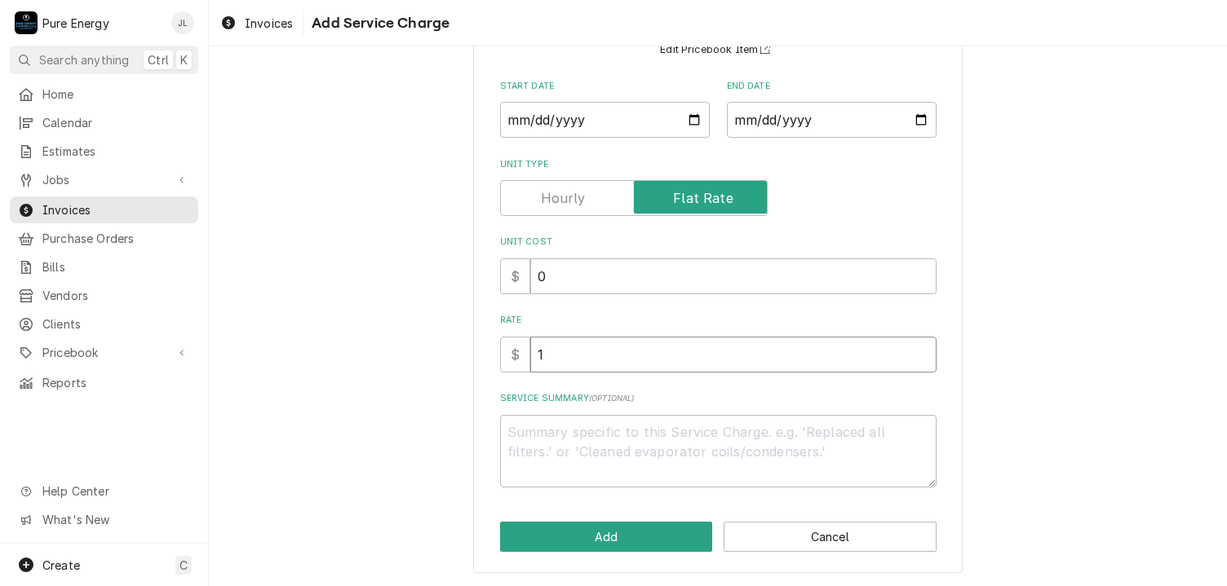
type textarea "x"
type input "14"
type textarea "x"
type input "140"
type textarea "x"
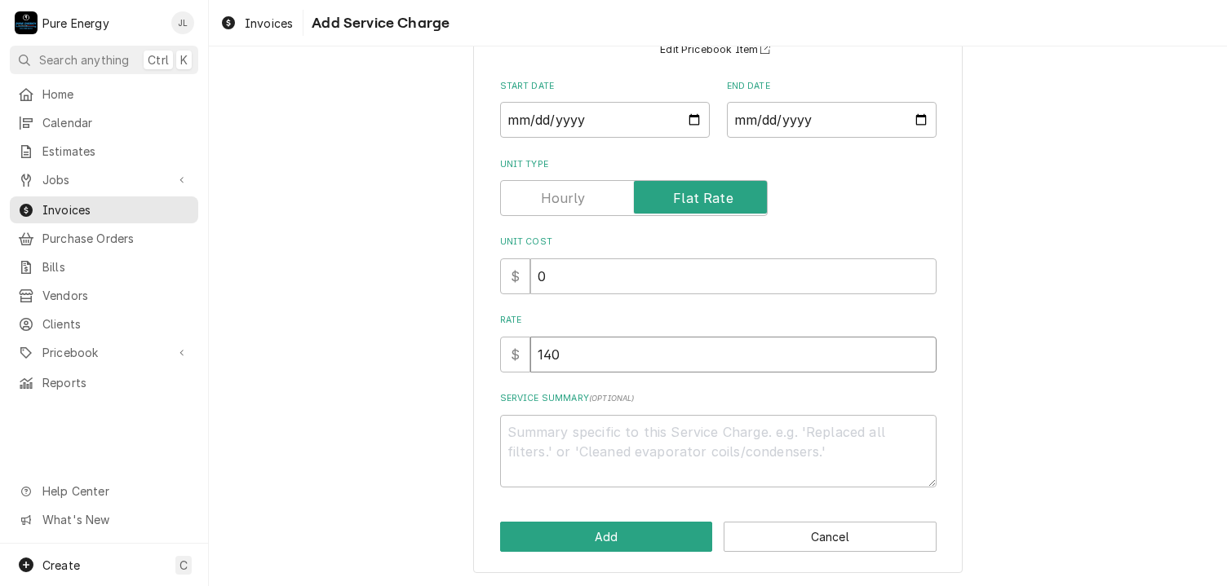
type input "140.0"
type textarea "x"
type input "140.00"
click at [588, 450] on textarea "Service Summary ( optional )" at bounding box center [718, 451] width 436 height 73
type textarea "x"
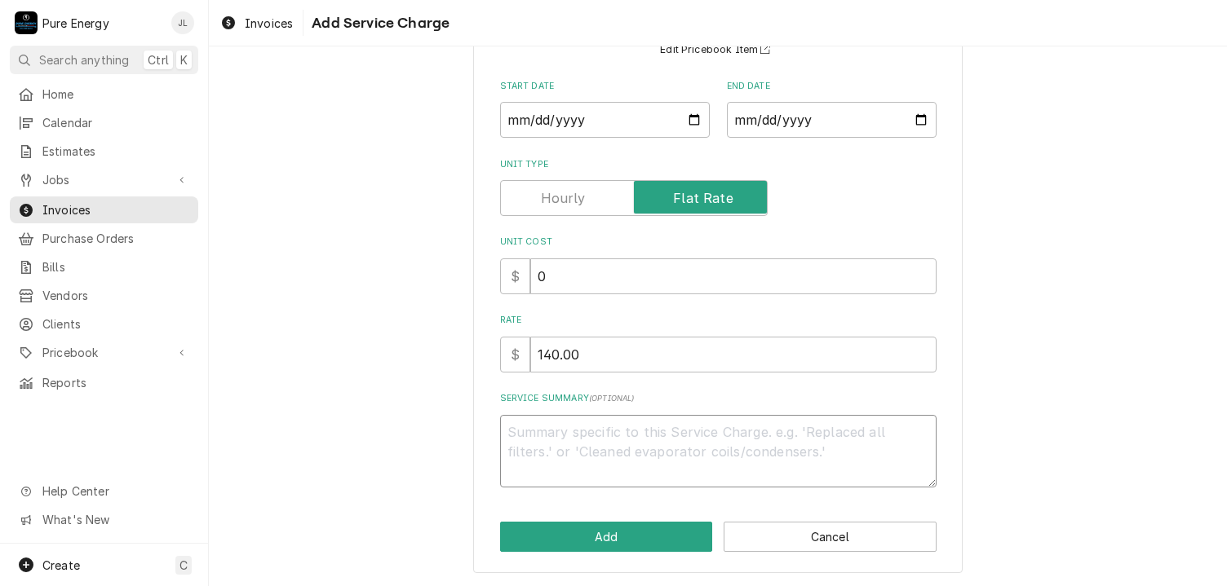
type textarea "I"
type textarea "x"
type textarea "I"
type textarea "x"
type textarea "I t"
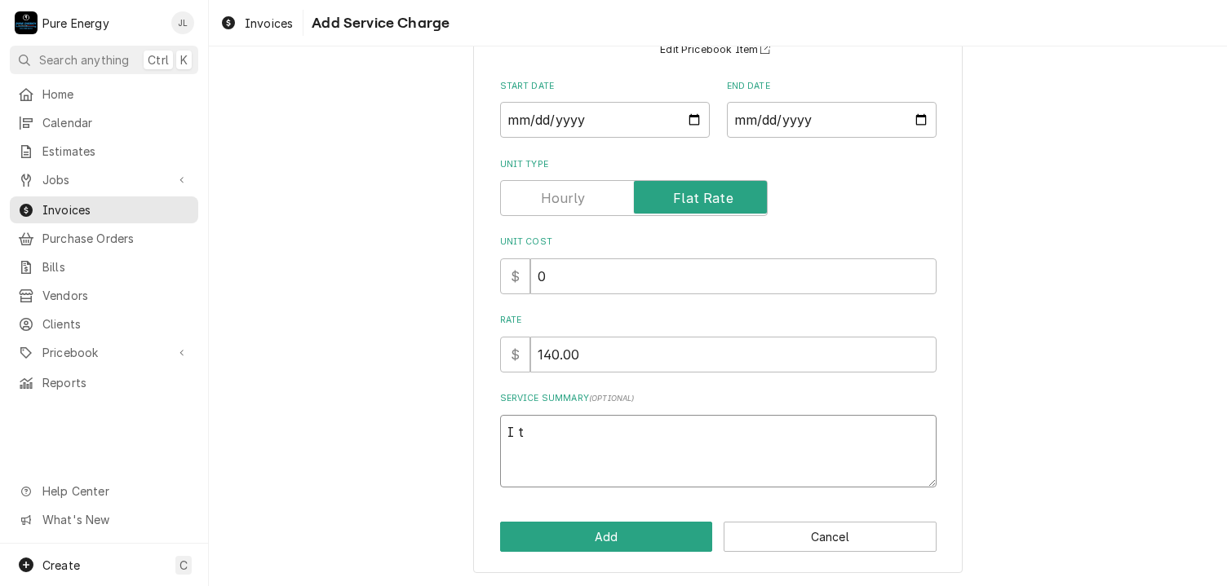
type textarea "x"
type textarea "I tal"
type textarea "x"
type textarea "I talk"
type textarea "x"
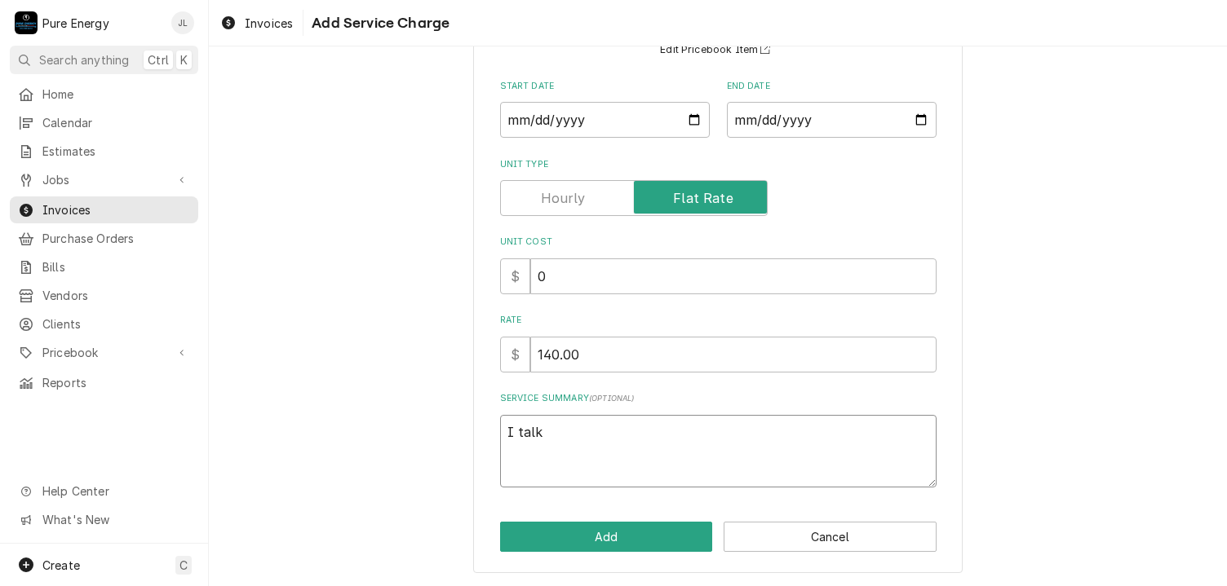
type textarea "I talke"
type textarea "x"
type textarea "I talked"
type textarea "x"
type textarea "I talked w"
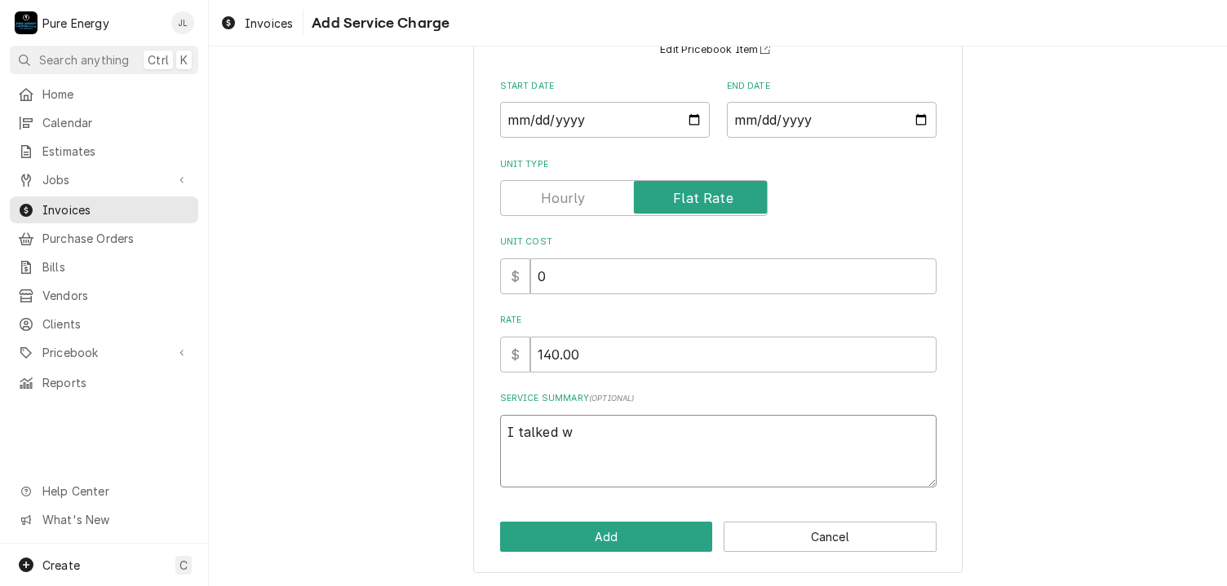
type textarea "x"
type textarea "I talked wi"
type textarea "x"
type textarea "I talked wit"
type textarea "x"
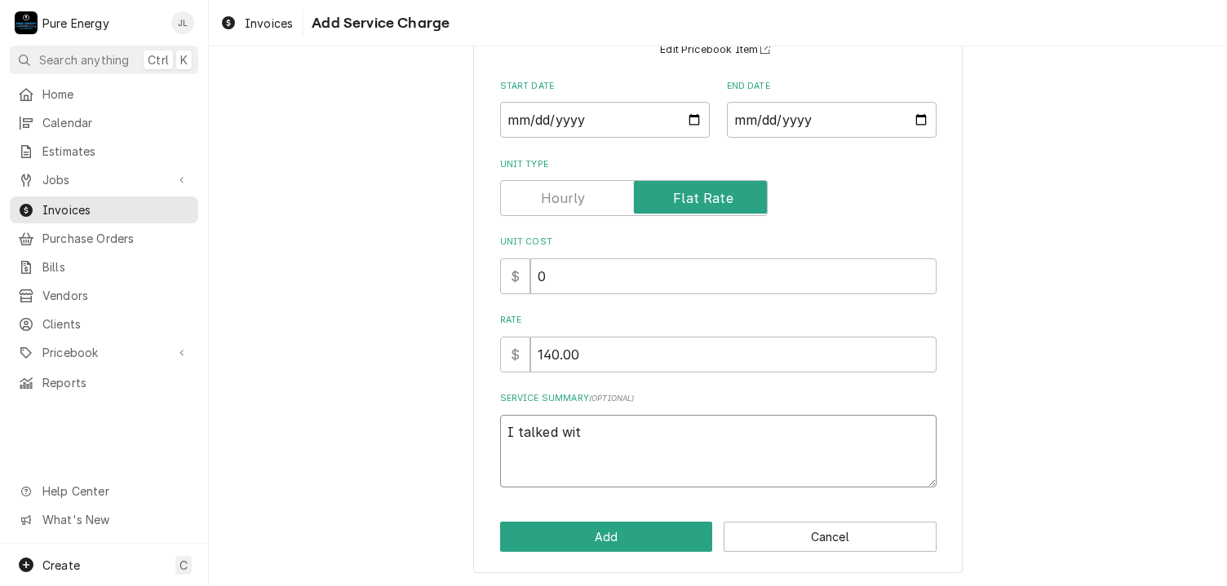
type textarea "I talked with"
type textarea "x"
type textarea "I talked with"
type textarea "x"
type textarea "I talked with Ch"
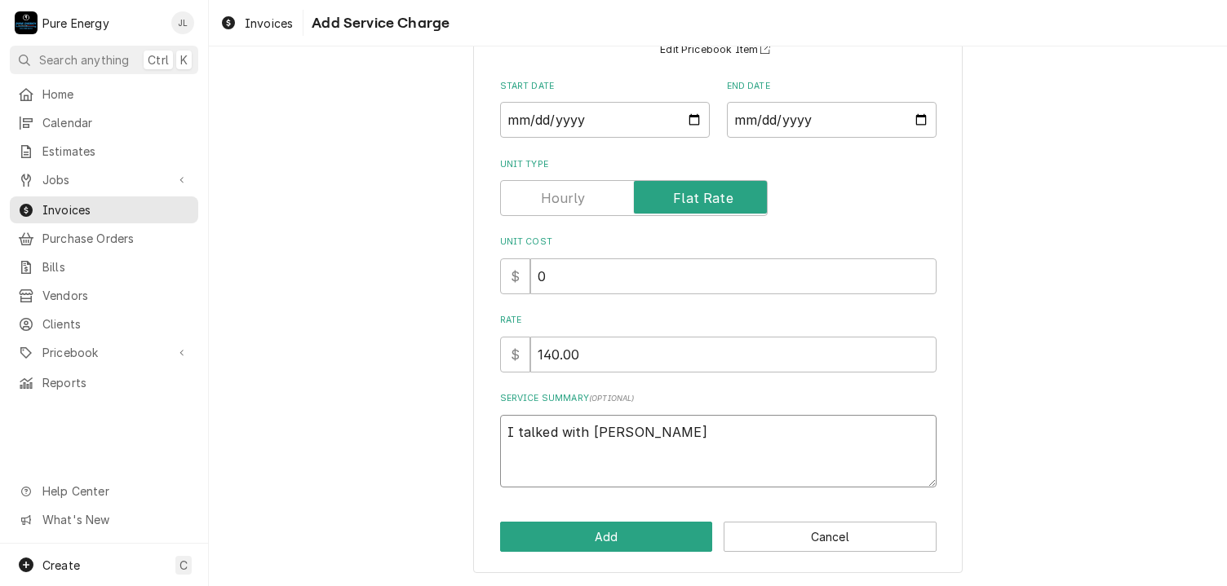
type textarea "x"
type textarea "I talked with Cha"
type textarea "x"
type textarea "I talked with Chad"
type textarea "x"
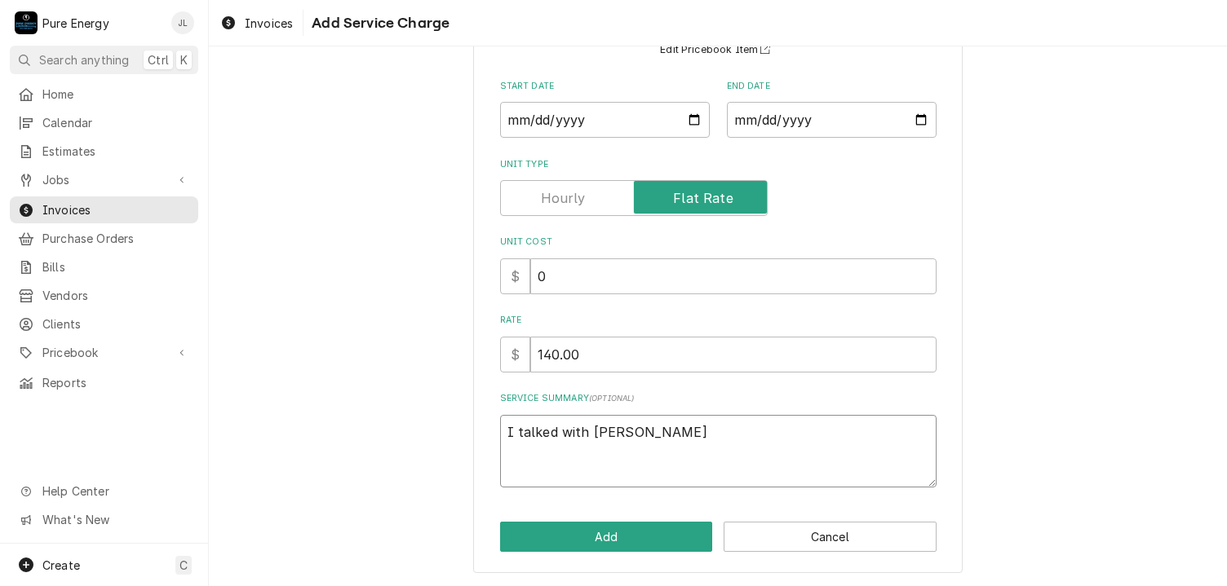
type textarea "I talked with Chad"
type textarea "x"
type textarea "I talked with Chad a"
type textarea "x"
type textarea "I talked with Chad abo"
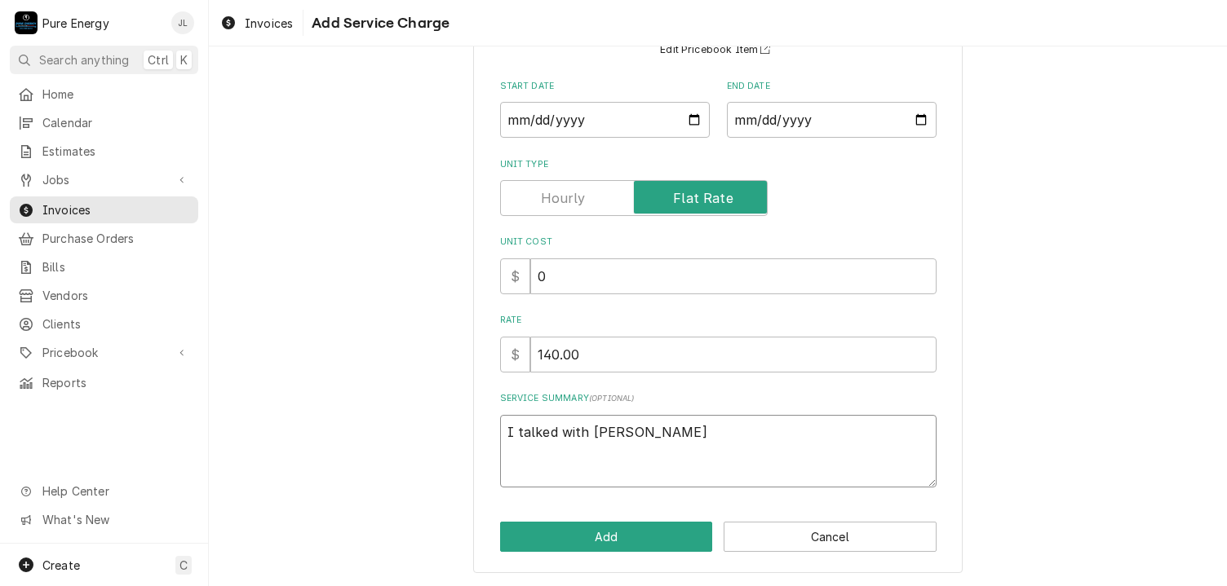
type textarea "x"
type textarea "I talked with Chad abou"
type textarea "x"
type textarea "I talked with Chad about"
type textarea "x"
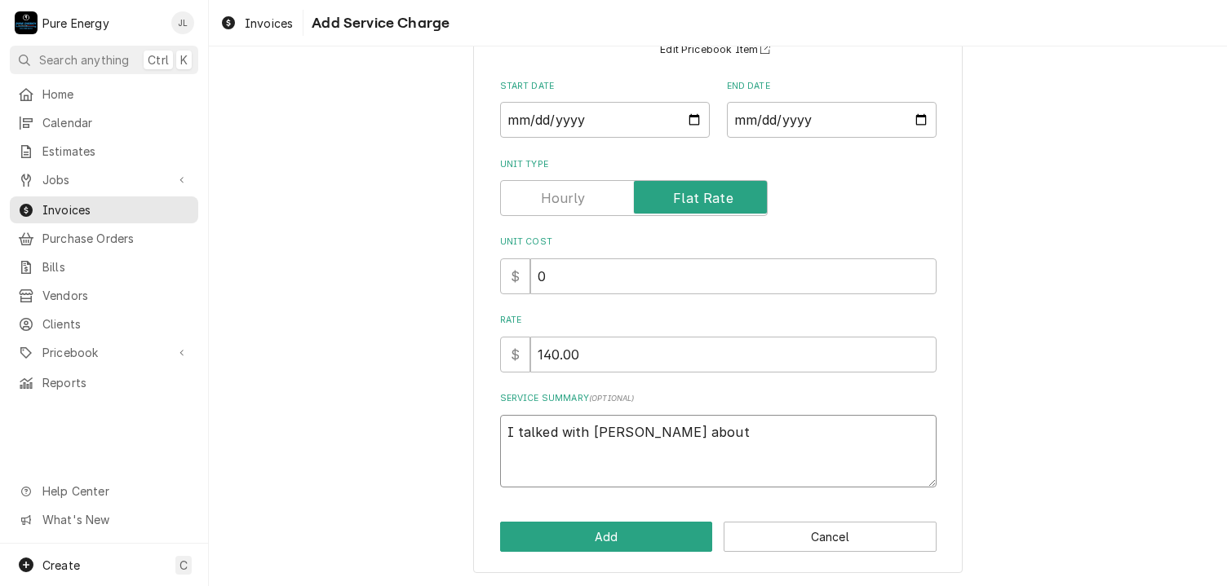
type textarea "I talked with Chad about t"
type textarea "x"
type textarea "I talked with Chad about th"
type textarea "x"
type textarea "I talked with Chad about thi"
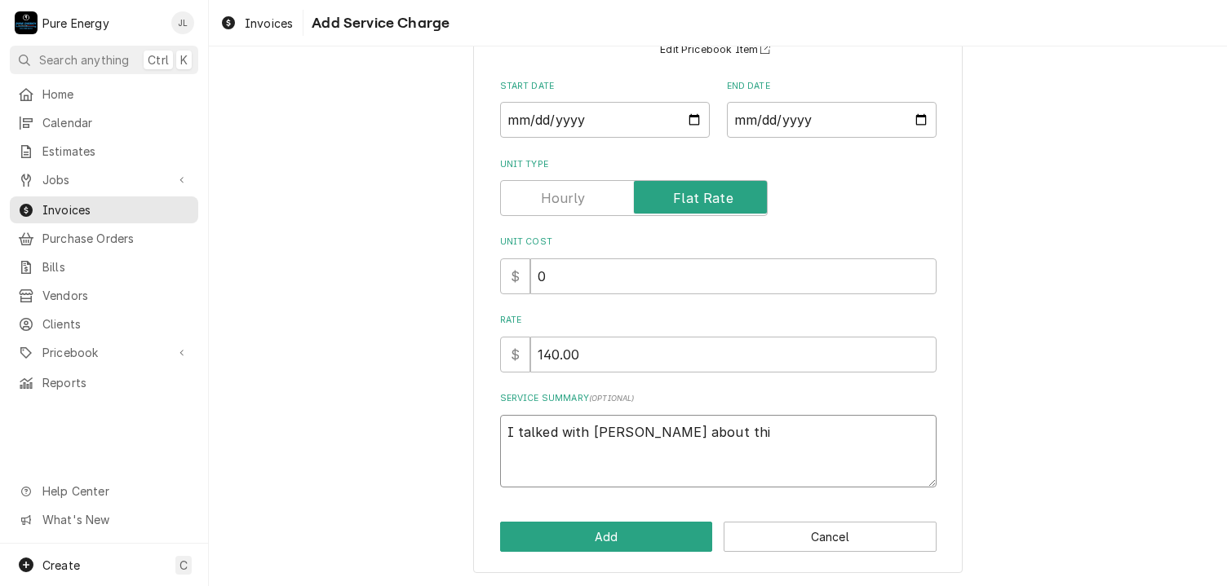
type textarea "x"
type textarea "I talked with Chad about this"
type textarea "x"
type textarea "I talked with Chad about this."
type textarea "x"
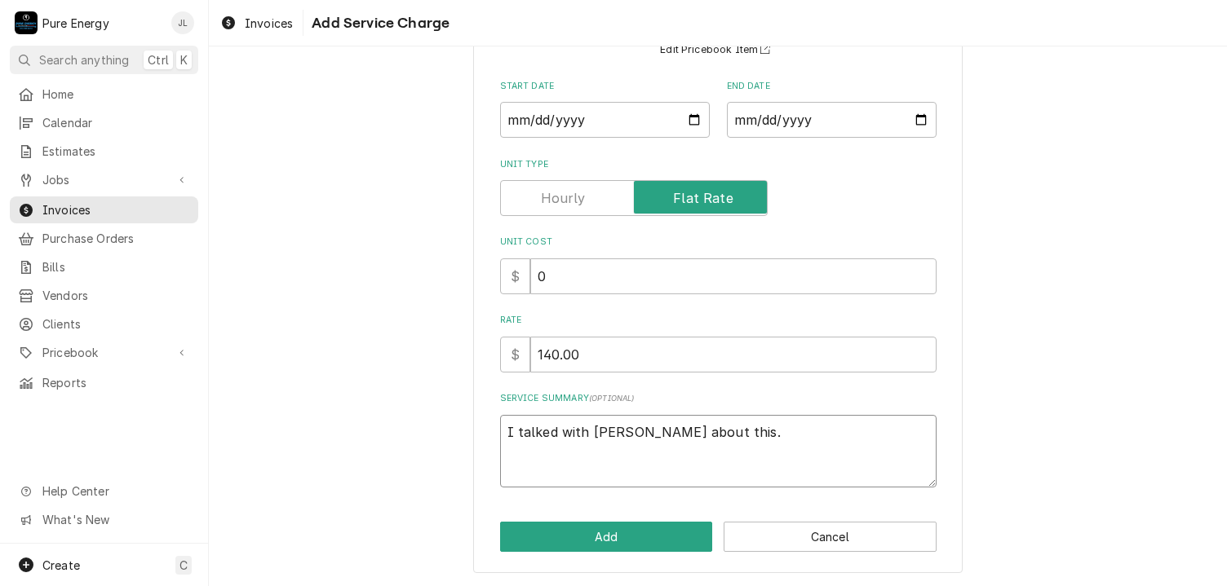
type textarea "I talked with Chad about this."
type textarea "x"
type textarea "I talked with Chad about this."
type textarea "x"
type textarea "I talked with Chad about this. O"
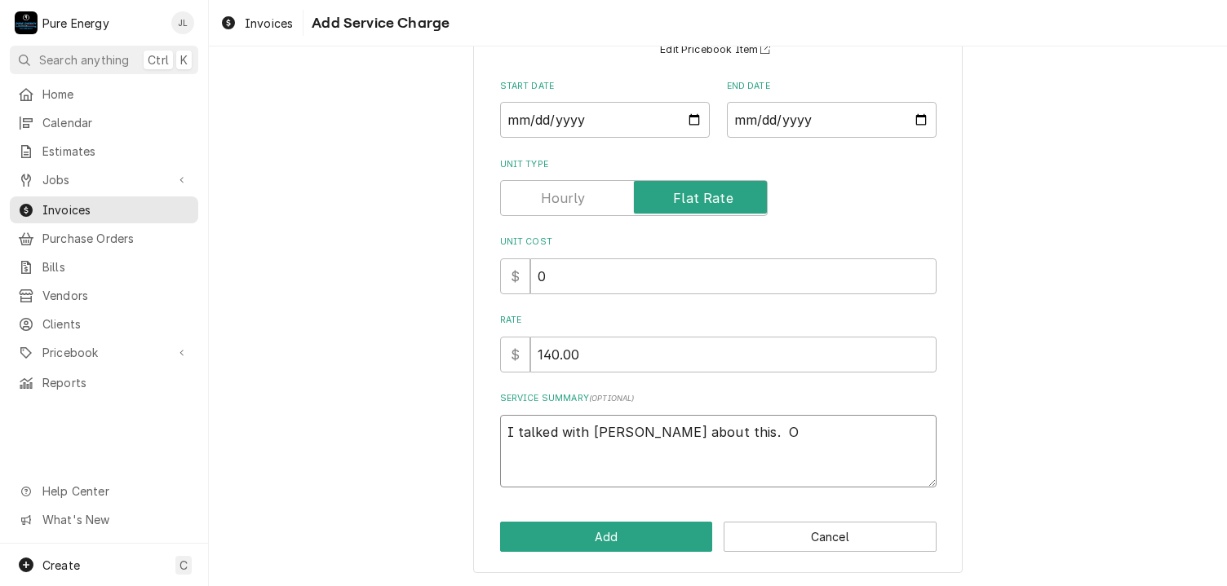
type textarea "x"
type textarea "I talked with Chad about this. On"
type textarea "x"
type textarea "I talked with Chad about this. On"
type textarea "x"
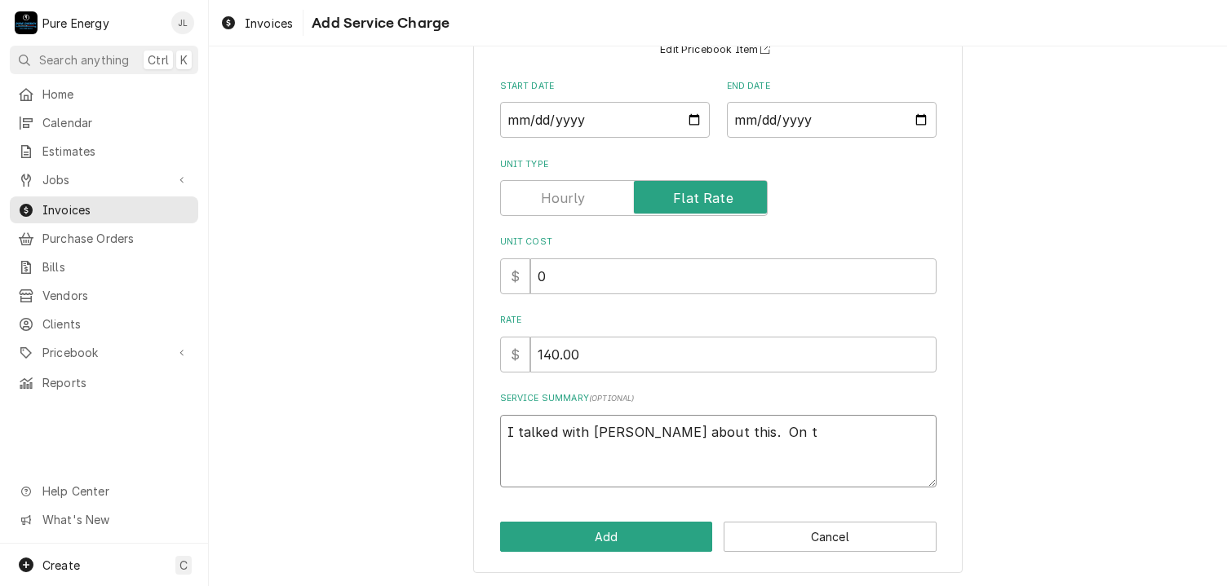
type textarea "I talked with Chad about this. On th"
type textarea "x"
type textarea "I talked with Chad about this. On the"
type textarea "x"
type textarea "I talked with Chad about this. On the e"
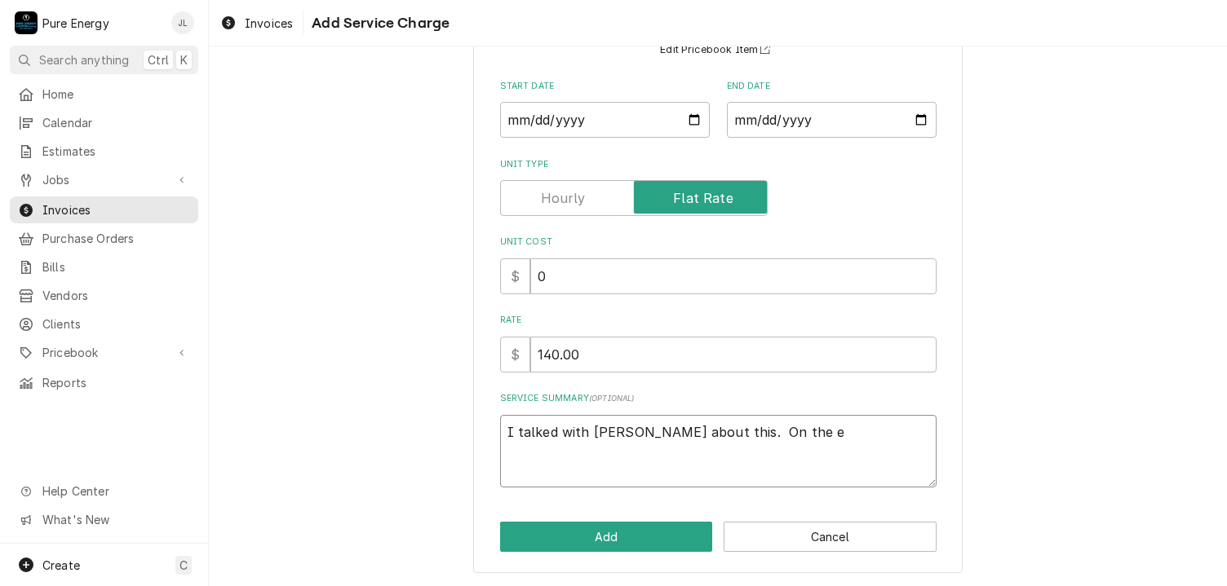
type textarea "x"
type textarea "I talked with Chad about this. On the ex"
type textarea "x"
type textarea "I talked with Chad about this. On the ext"
type textarea "x"
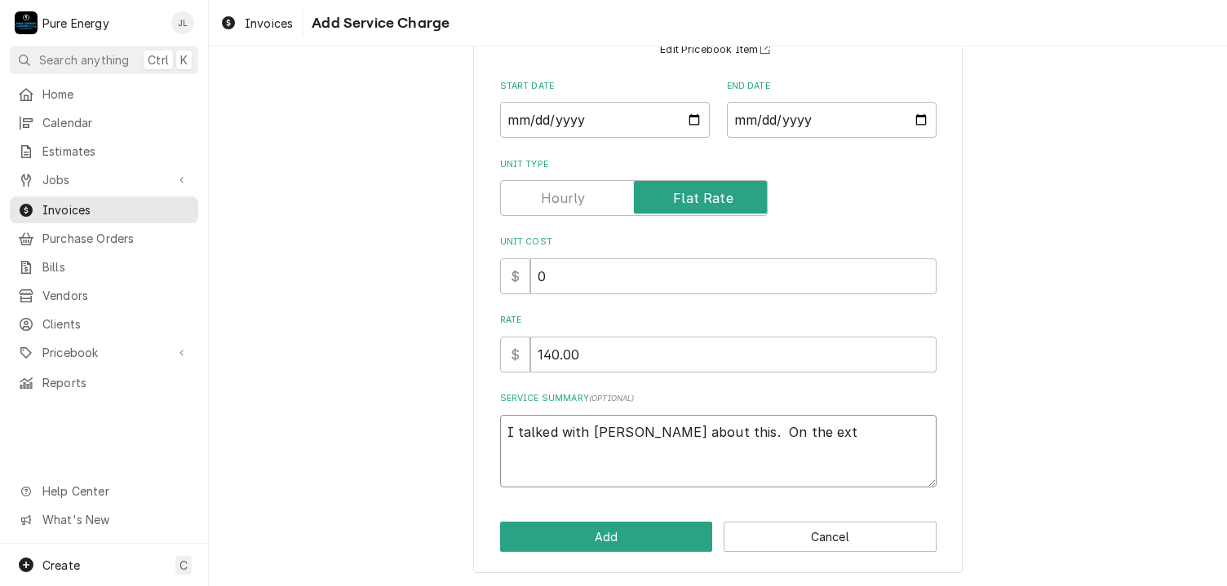
type textarea "I talked with Chad about this. On the exte"
type textarea "x"
type textarea "I talked with Chad about this. On the exteri"
type textarea "x"
type textarea "I talked with Chad about this. On the exterio"
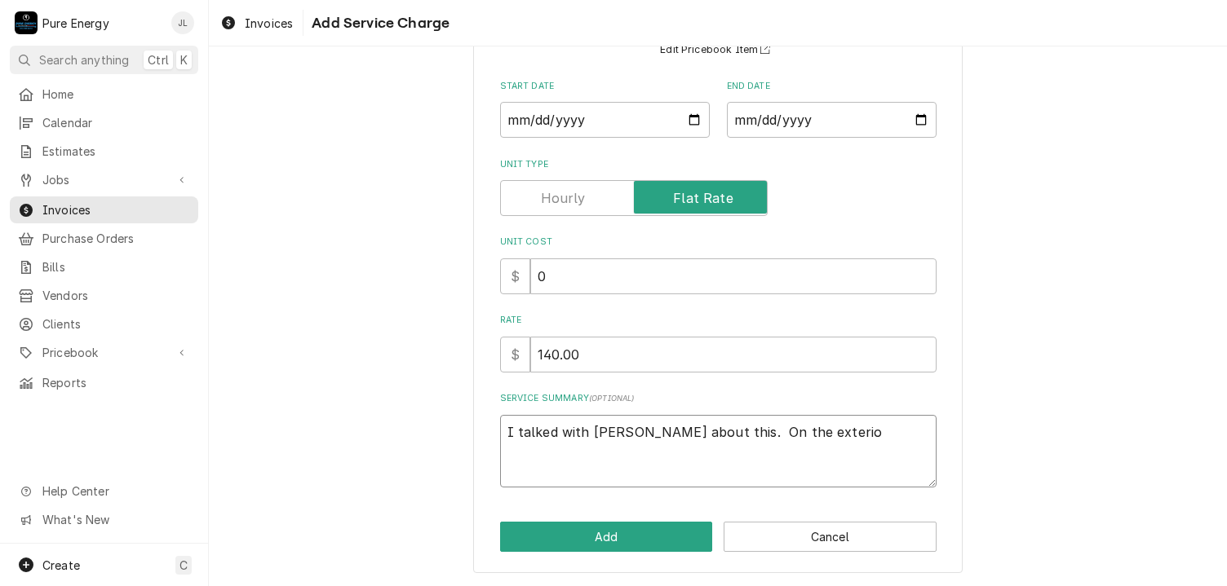
type textarea "x"
type textarea "I talked with Chad about this. On the exterior"
click at [1149, 15] on div "Invoices Add Service Charge" at bounding box center [718, 23] width 1018 height 46
click at [803, 436] on textarea "I talked with Chad about this. On the exterior" at bounding box center [718, 451] width 436 height 73
